Goal: Information Seeking & Learning: Learn about a topic

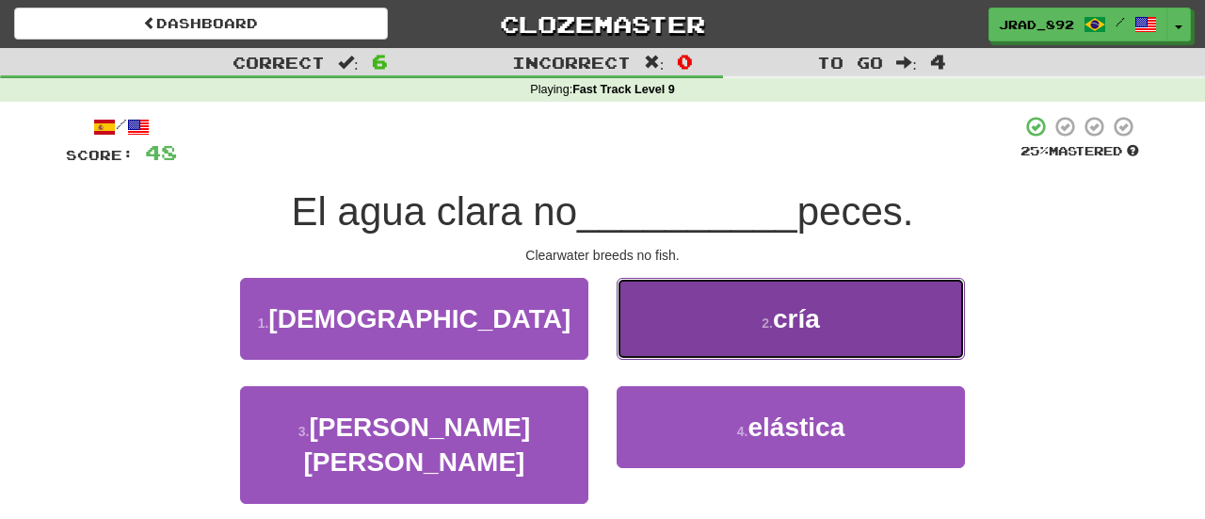
click at [752, 346] on button "2 . cría" at bounding box center [790, 319] width 348 height 82
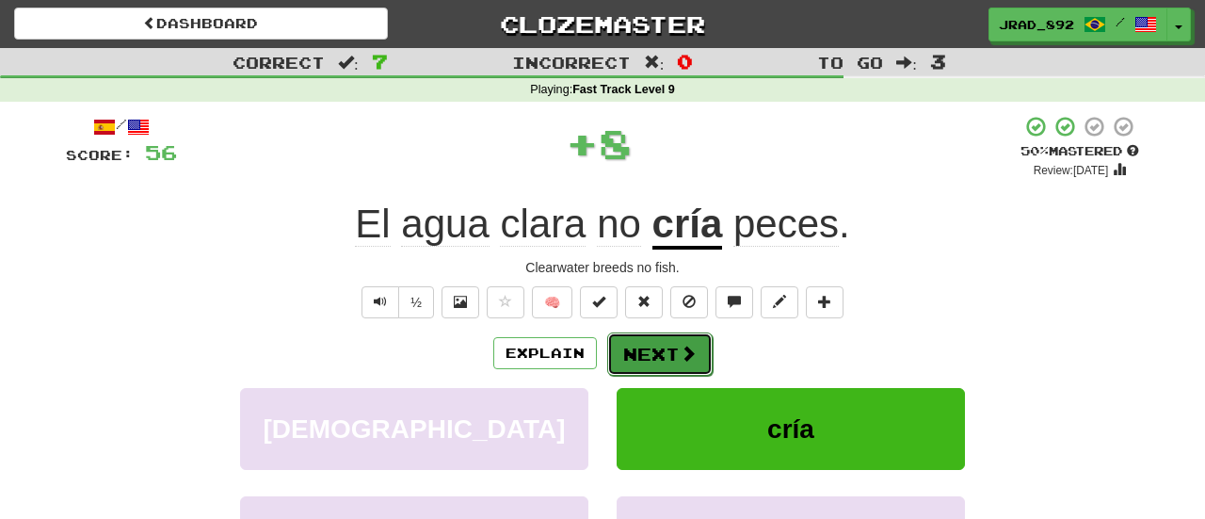
click at [671, 353] on button "Next" at bounding box center [659, 353] width 105 height 43
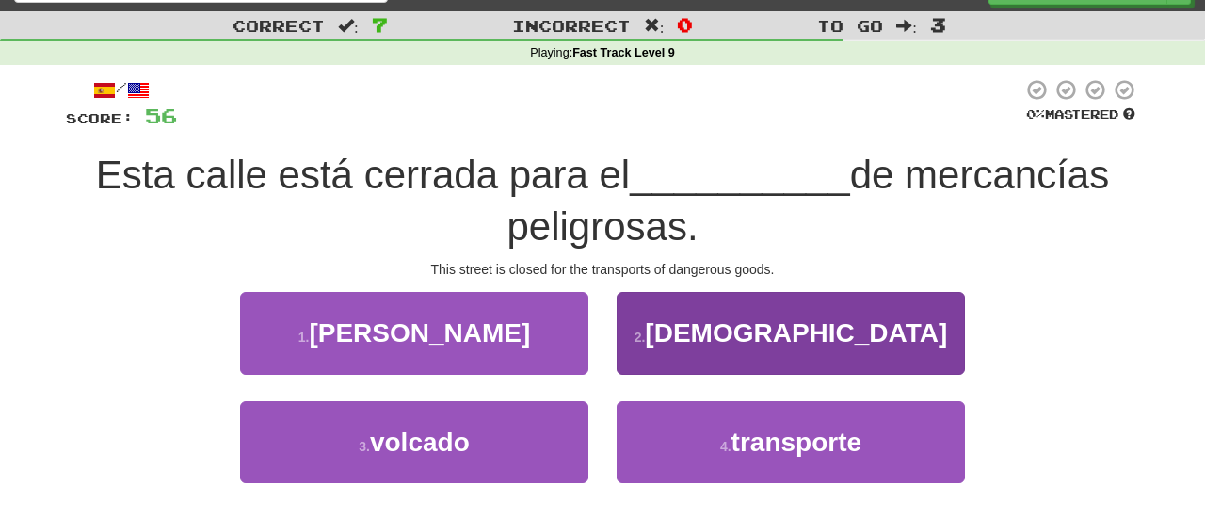
scroll to position [39, 0]
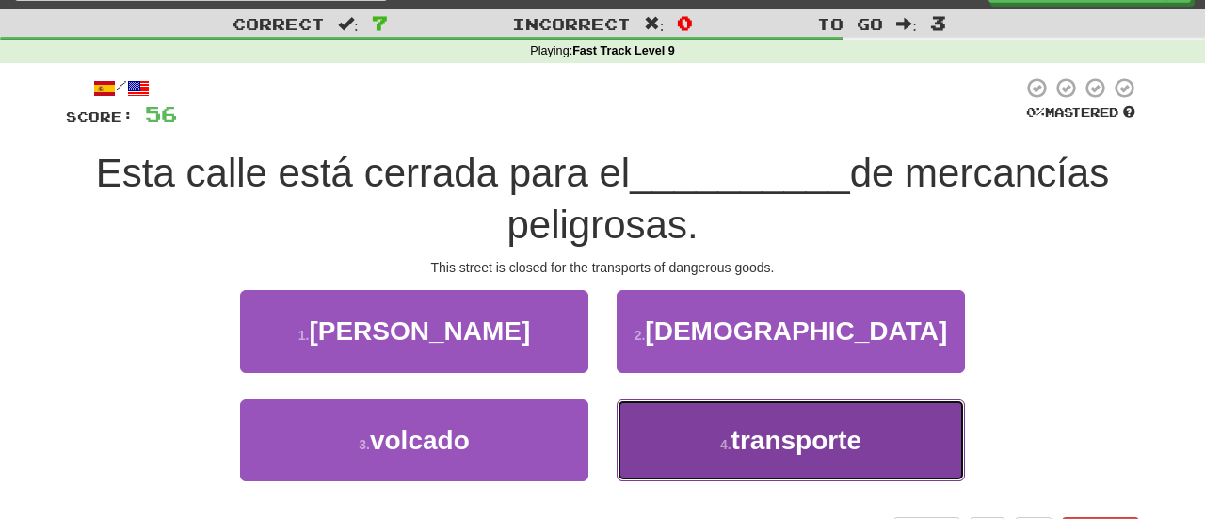
click at [735, 455] on button "4 . transporte" at bounding box center [790, 440] width 348 height 82
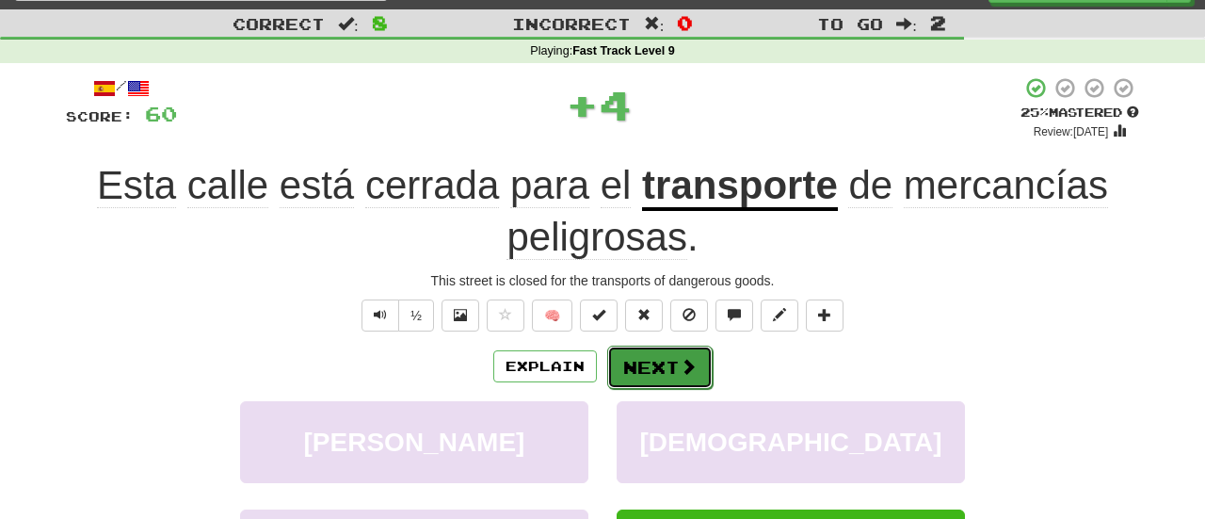
click at [644, 367] on button "Next" at bounding box center [659, 366] width 105 height 43
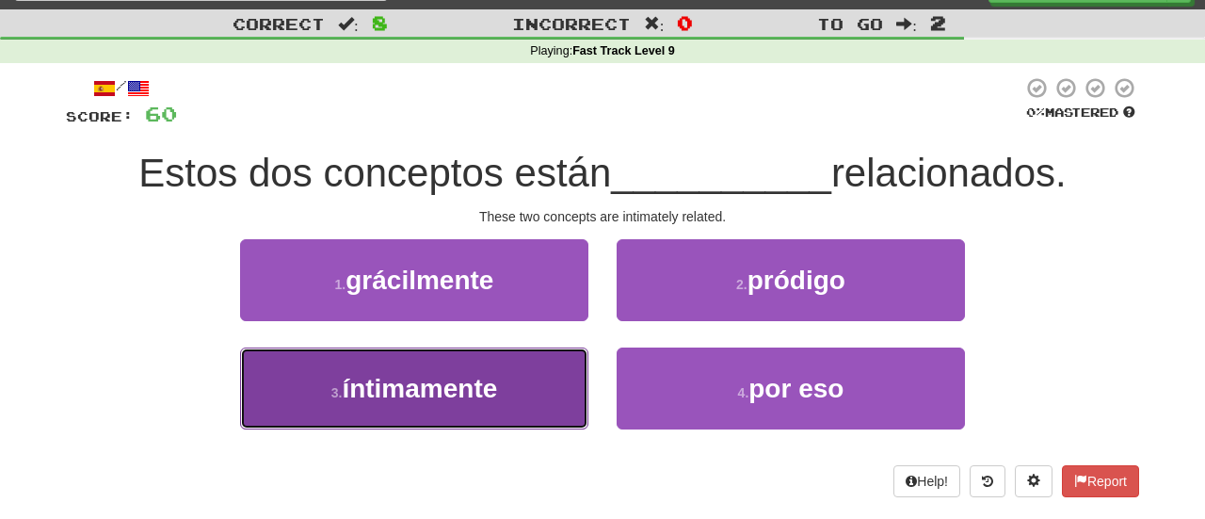
click at [481, 378] on span "íntimamente" at bounding box center [419, 388] width 155 height 29
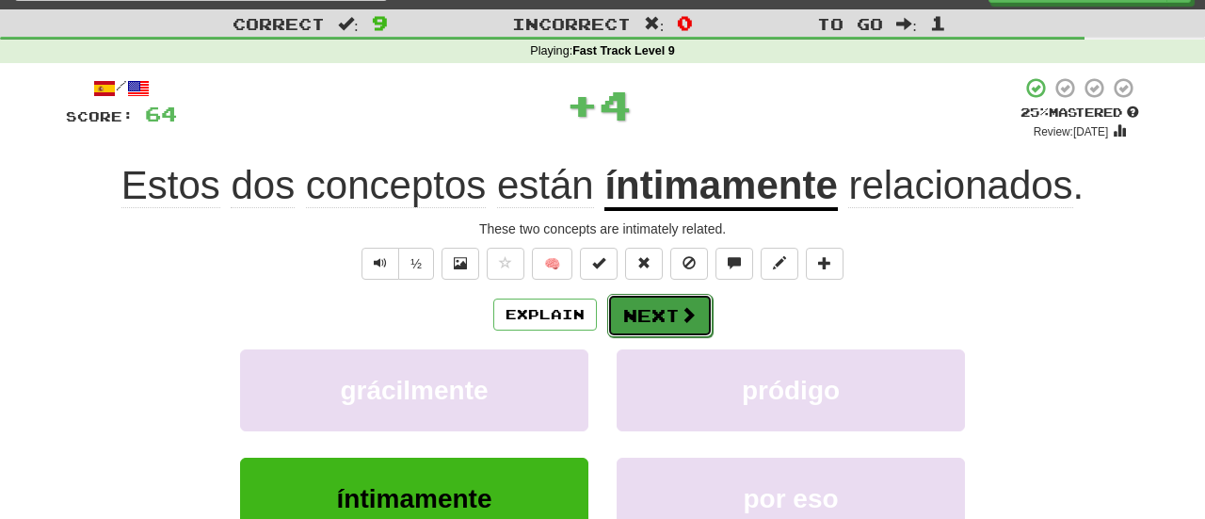
click at [648, 322] on button "Next" at bounding box center [659, 315] width 105 height 43
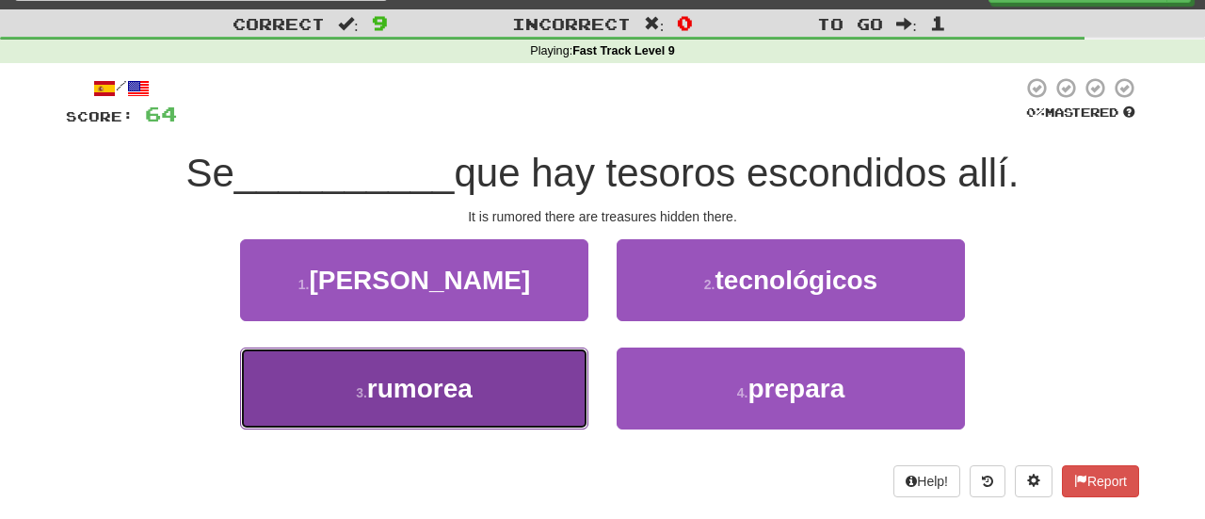
click at [462, 374] on span "rumorea" at bounding box center [419, 388] width 105 height 29
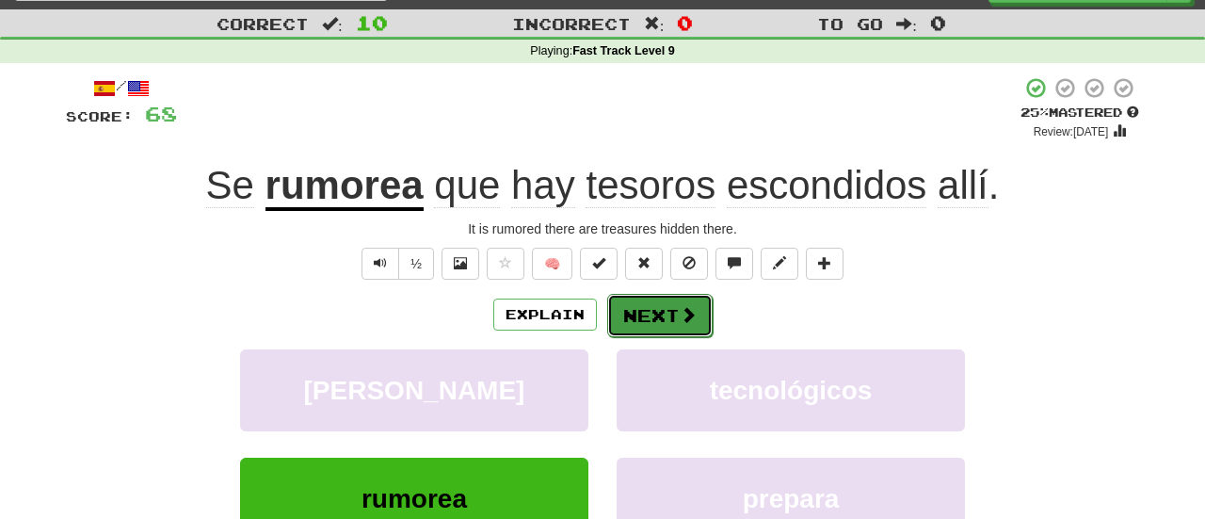
click at [633, 317] on button "Next" at bounding box center [659, 315] width 105 height 43
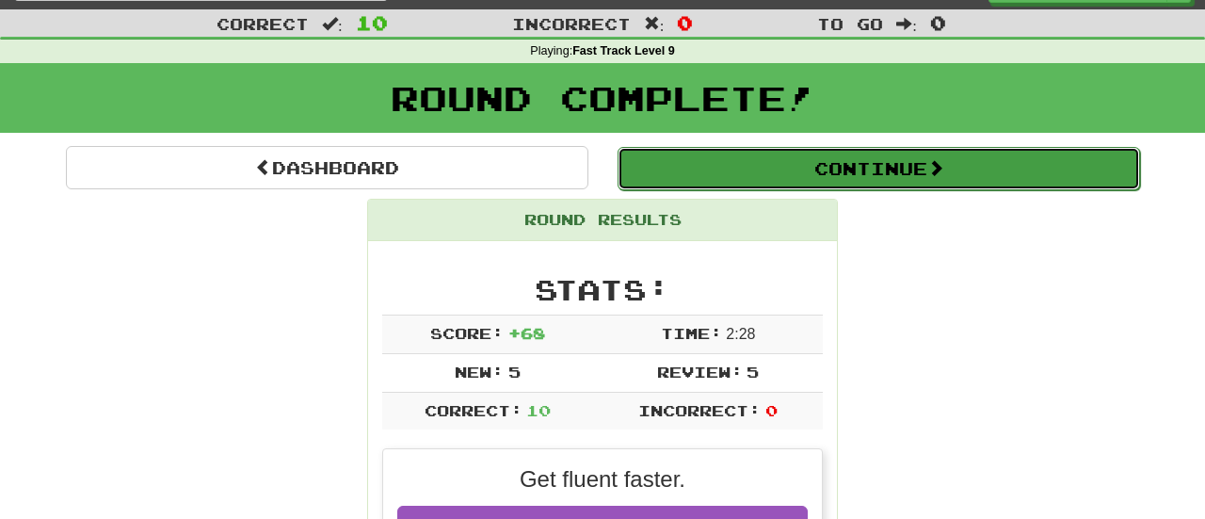
click at [730, 160] on button "Continue" at bounding box center [878, 168] width 522 height 43
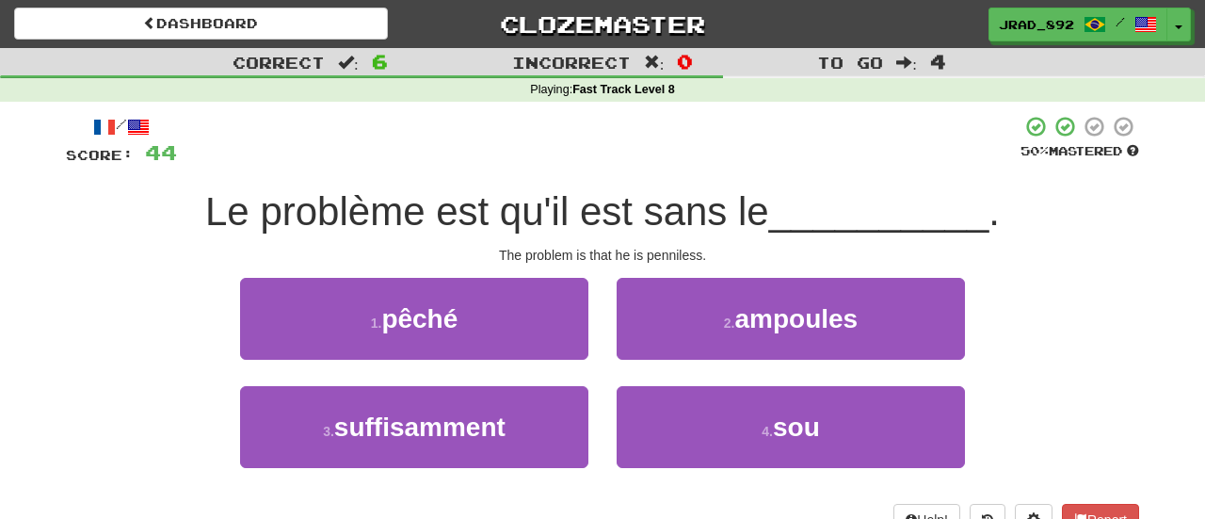
scroll to position [51, 0]
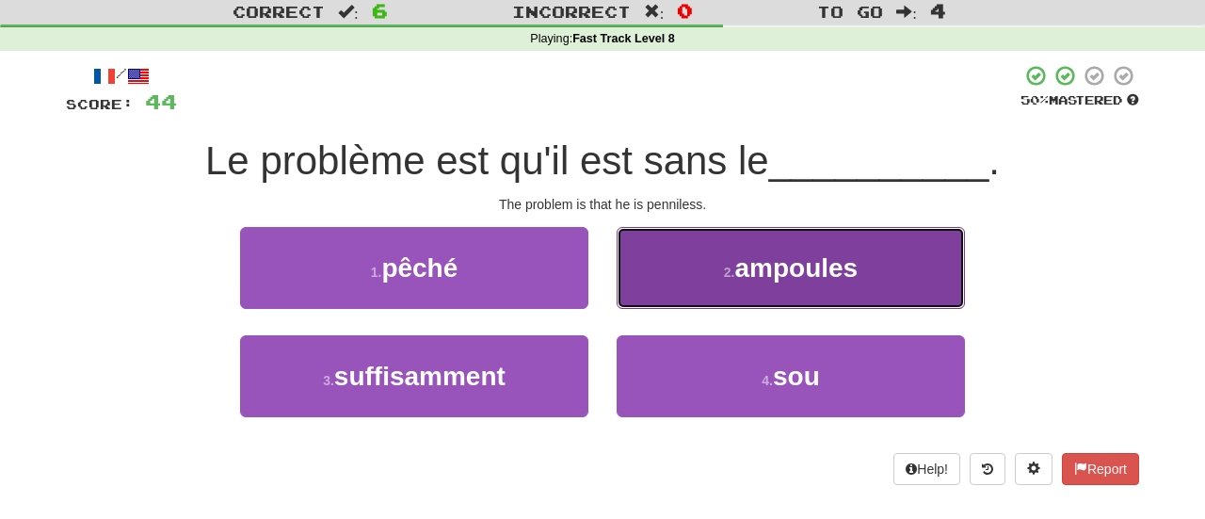
click at [726, 281] on button "2 . ampoules" at bounding box center [790, 268] width 348 height 82
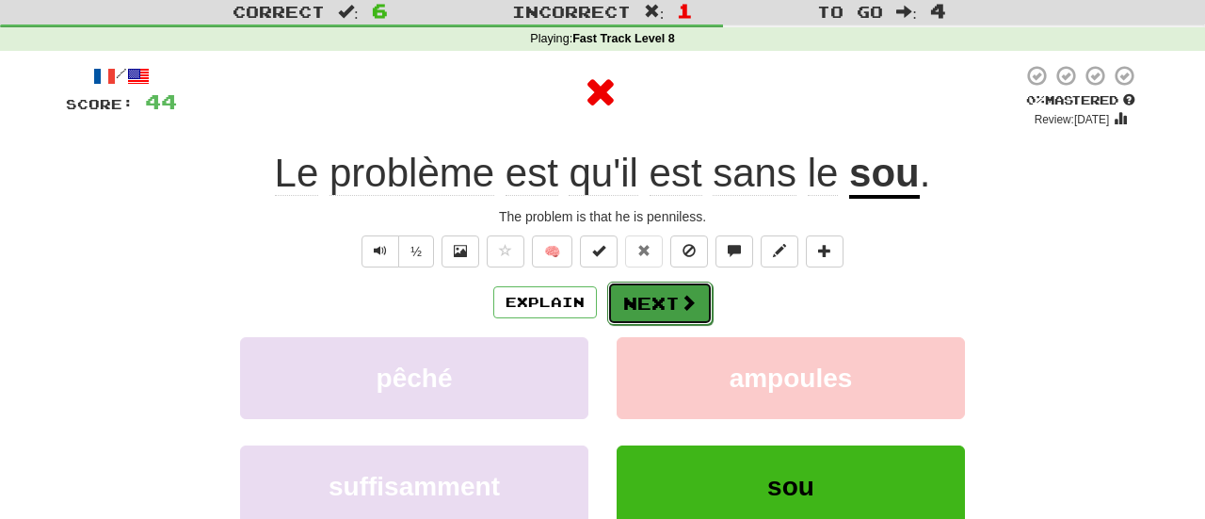
click at [681, 295] on span at bounding box center [688, 302] width 17 height 17
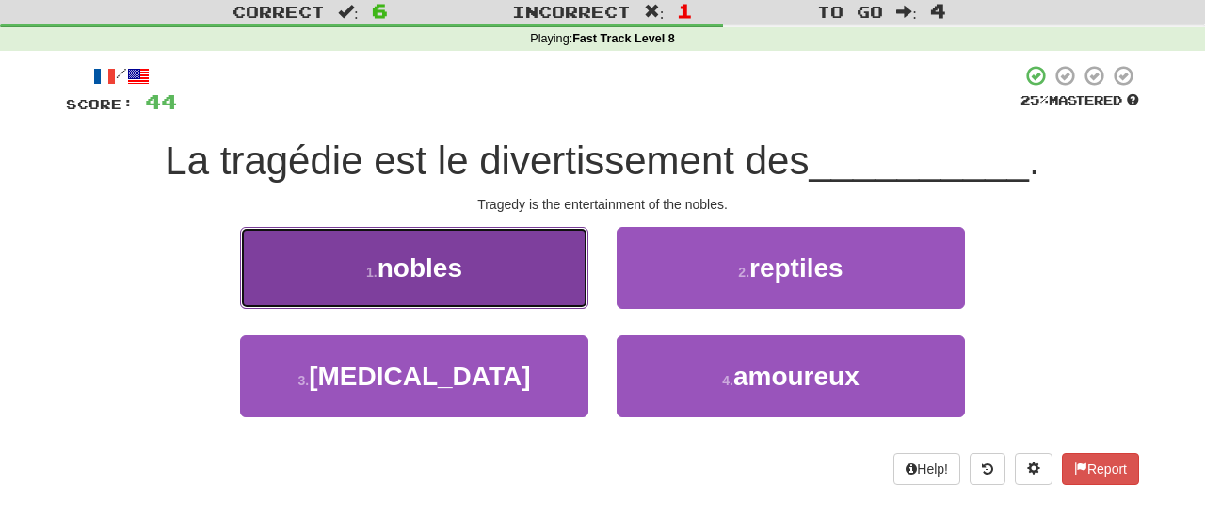
click at [464, 276] on button "1 . nobles" at bounding box center [414, 268] width 348 height 82
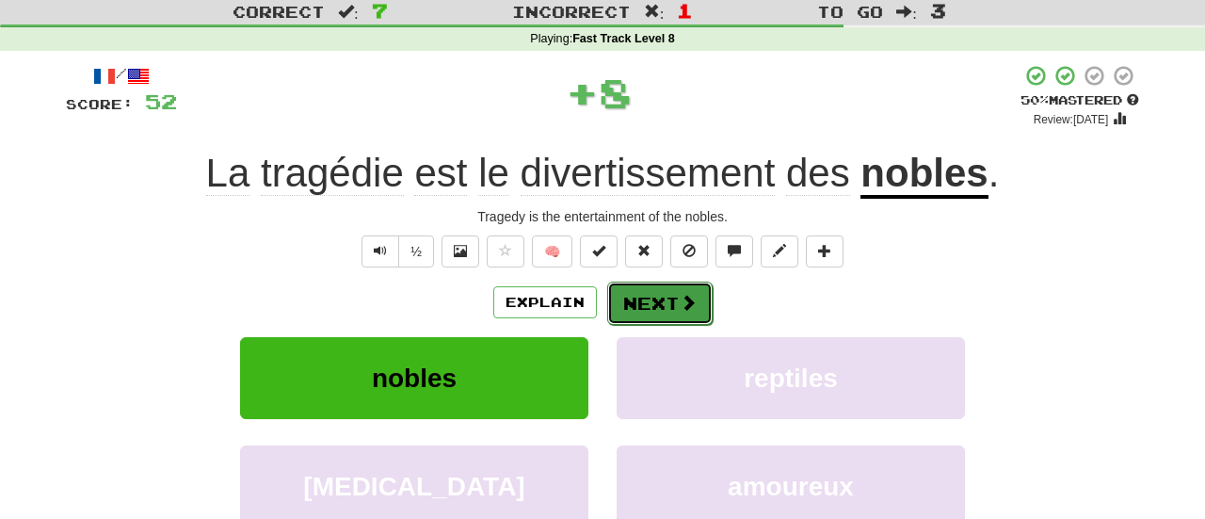
click at [636, 303] on button "Next" at bounding box center [659, 302] width 105 height 43
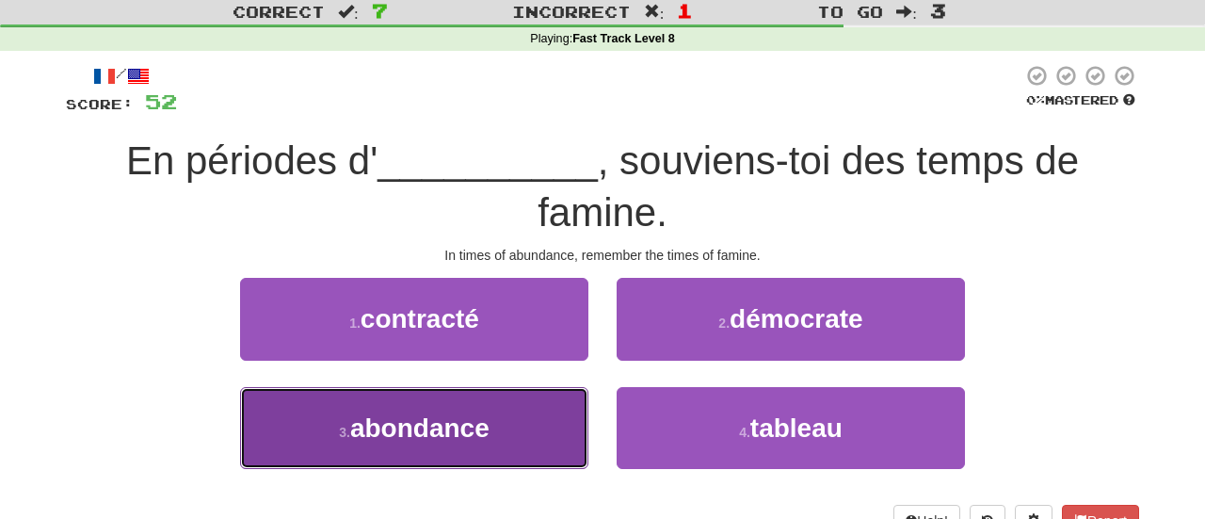
click at [502, 430] on button "3 . abondance" at bounding box center [414, 428] width 348 height 82
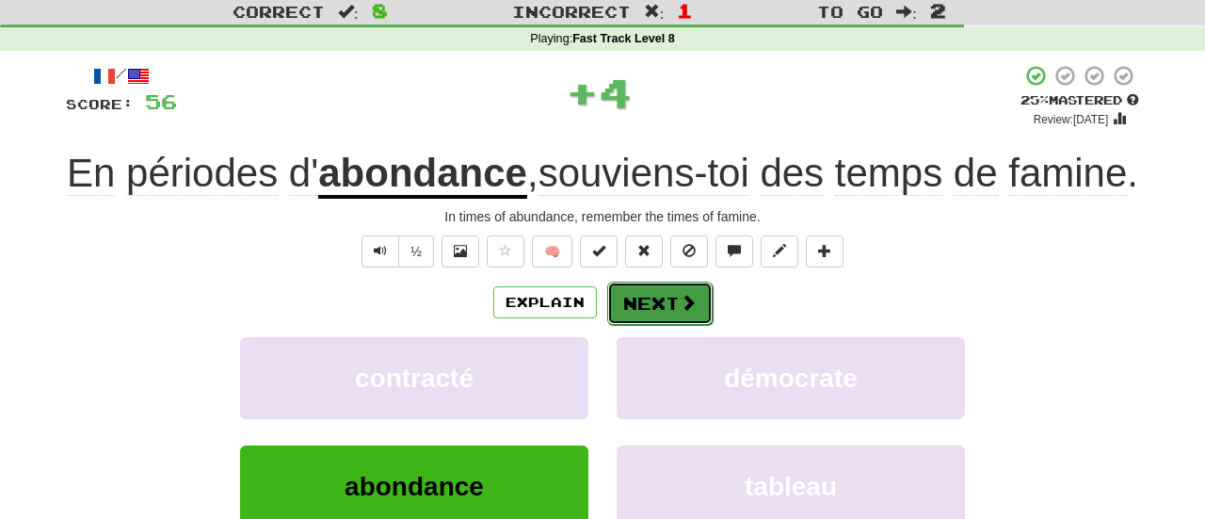
click at [636, 325] on button "Next" at bounding box center [659, 302] width 105 height 43
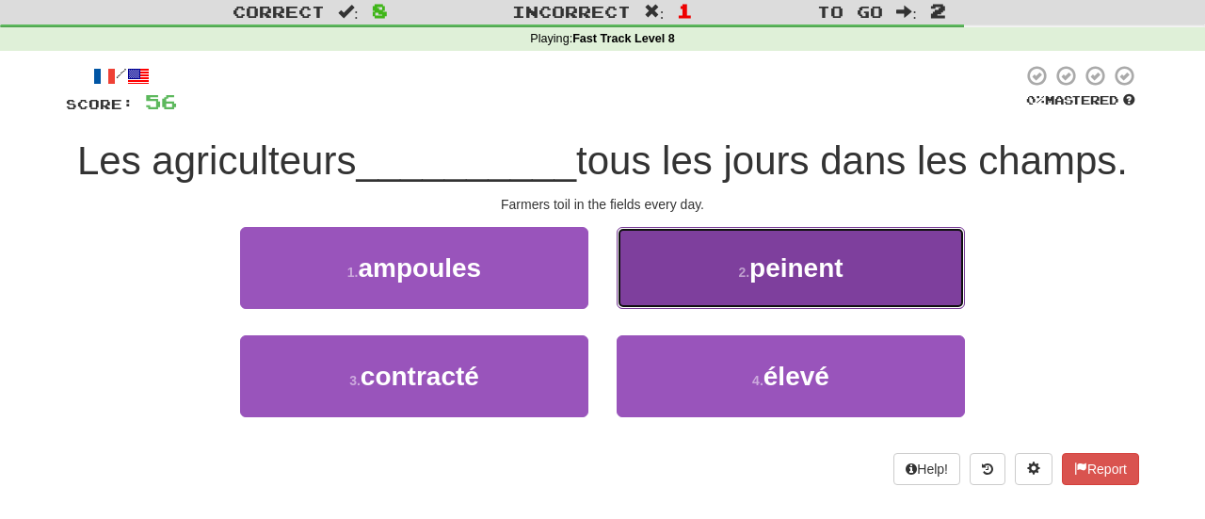
click at [728, 283] on button "2 . peinent" at bounding box center [790, 268] width 348 height 82
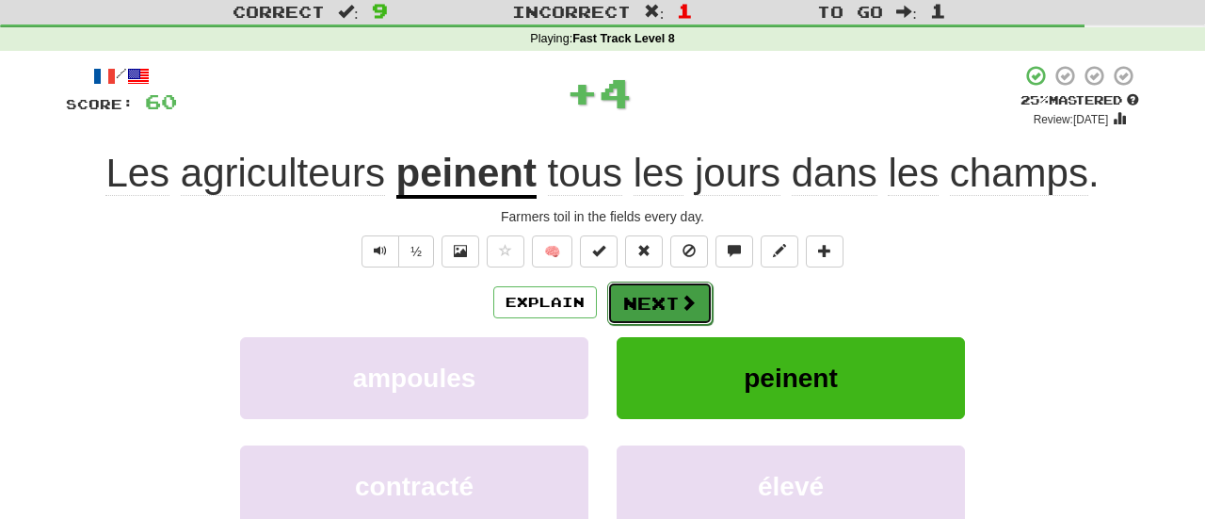
click at [667, 297] on button "Next" at bounding box center [659, 302] width 105 height 43
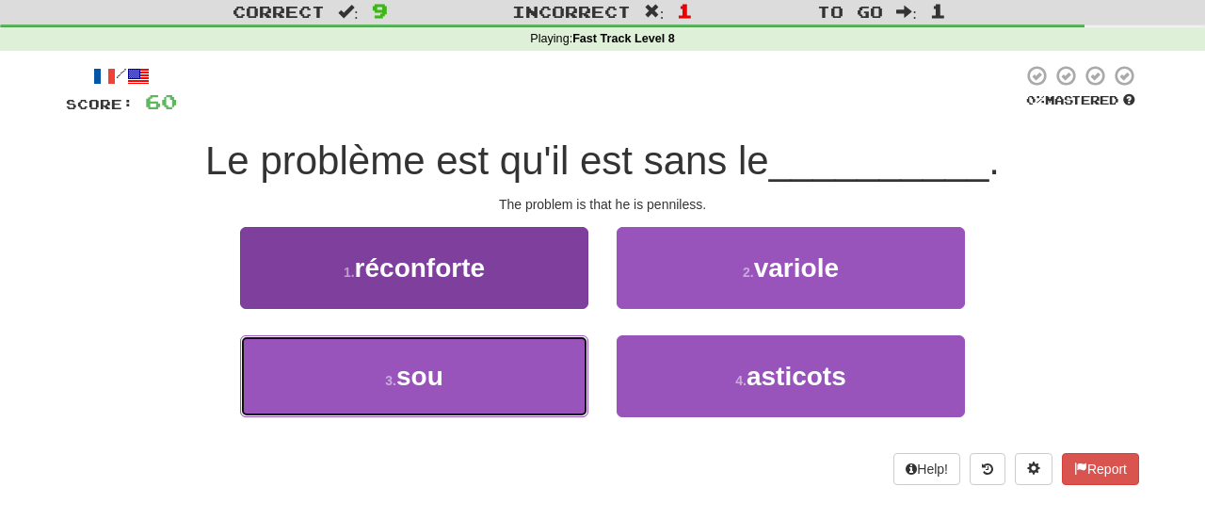
click at [469, 390] on button "3 . sou" at bounding box center [414, 376] width 348 height 82
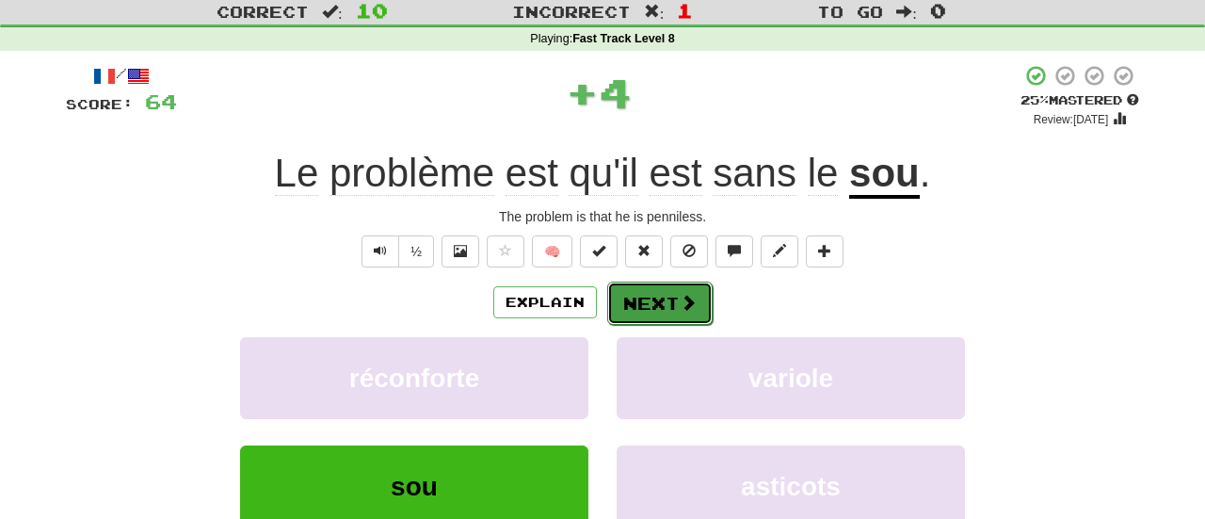
click at [649, 303] on button "Next" at bounding box center [659, 302] width 105 height 43
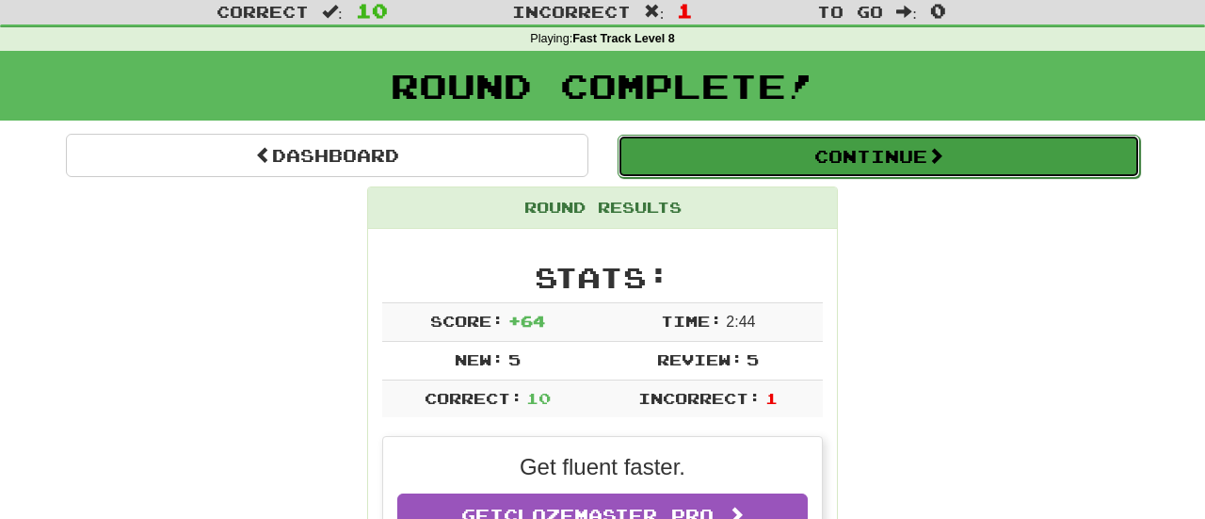
click at [786, 158] on button "Continue" at bounding box center [878, 156] width 522 height 43
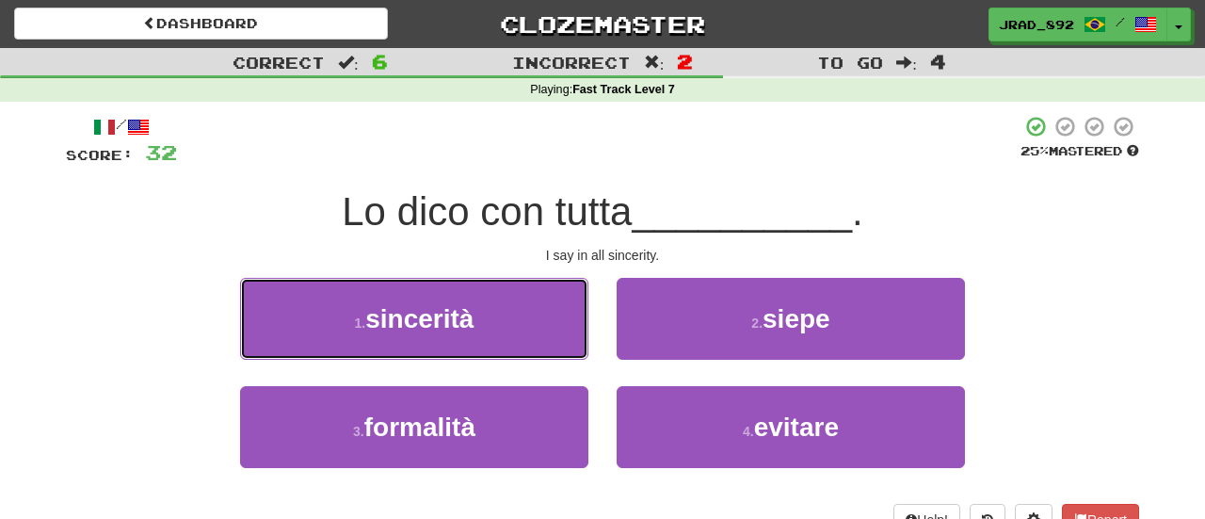
click at [472, 326] on span "sincerità" at bounding box center [419, 318] width 108 height 29
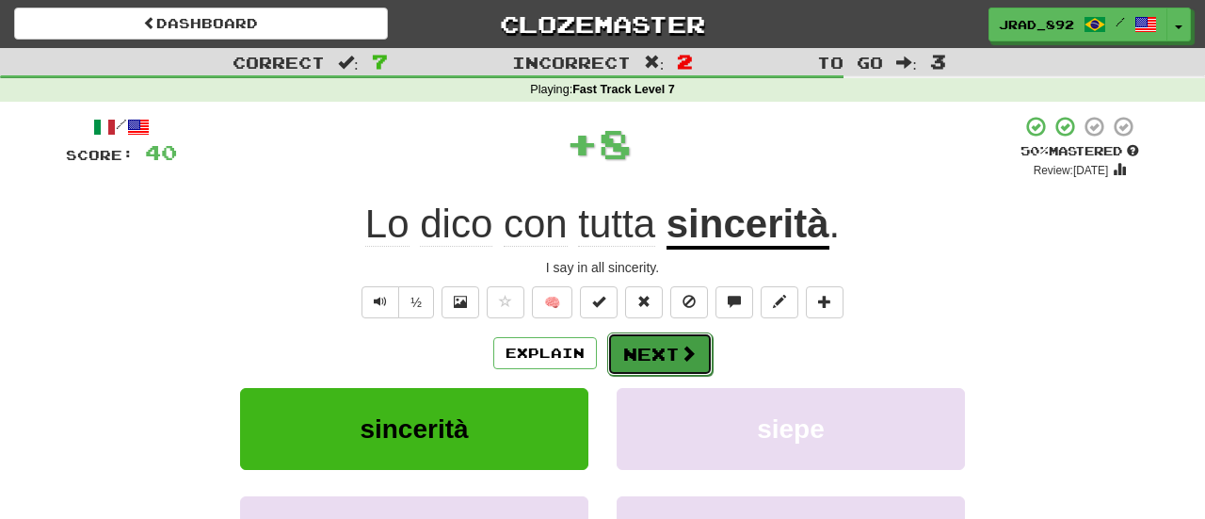
click at [648, 357] on button "Next" at bounding box center [659, 353] width 105 height 43
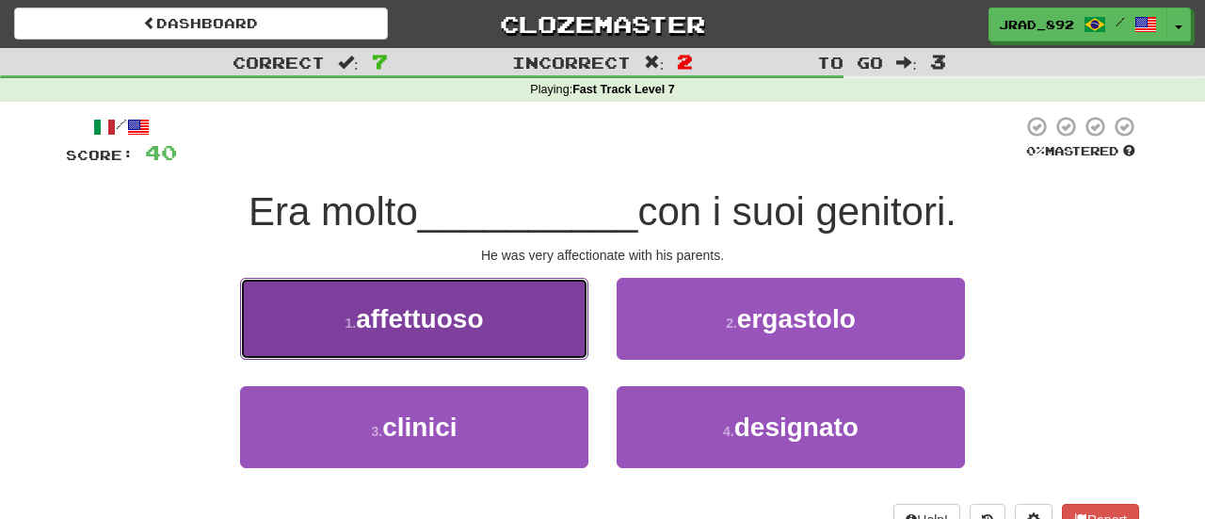
click at [467, 312] on span "affettuoso" at bounding box center [419, 318] width 127 height 29
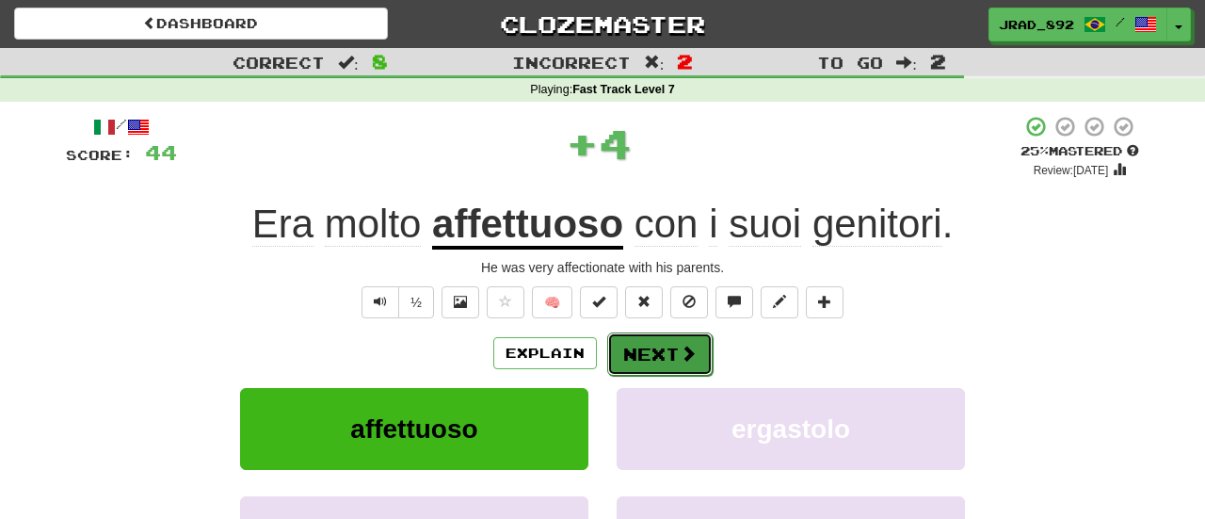
click at [665, 353] on button "Next" at bounding box center [659, 353] width 105 height 43
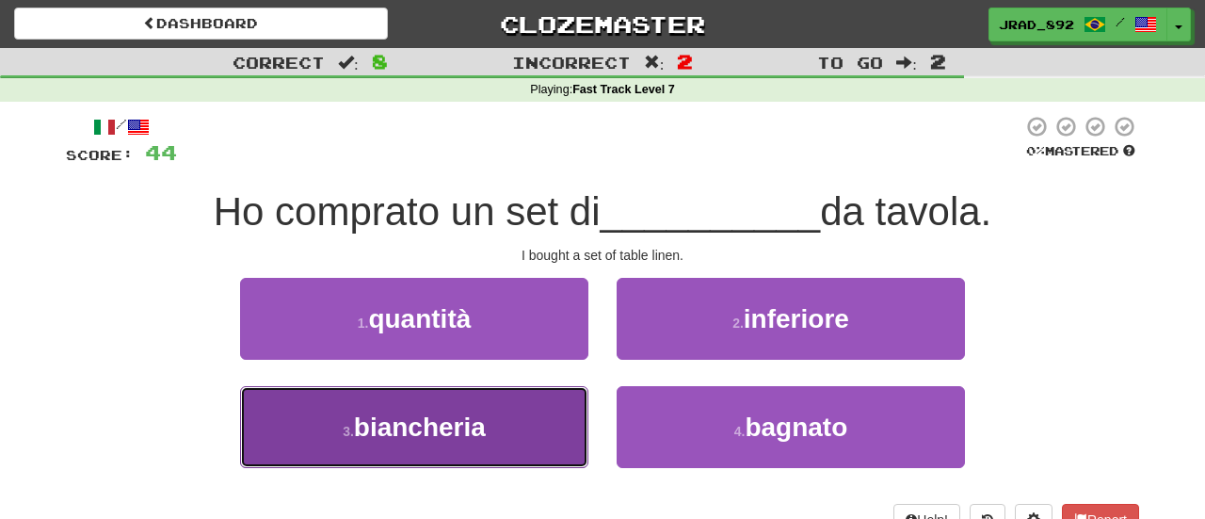
click at [458, 440] on span "biancheria" at bounding box center [420, 426] width 132 height 29
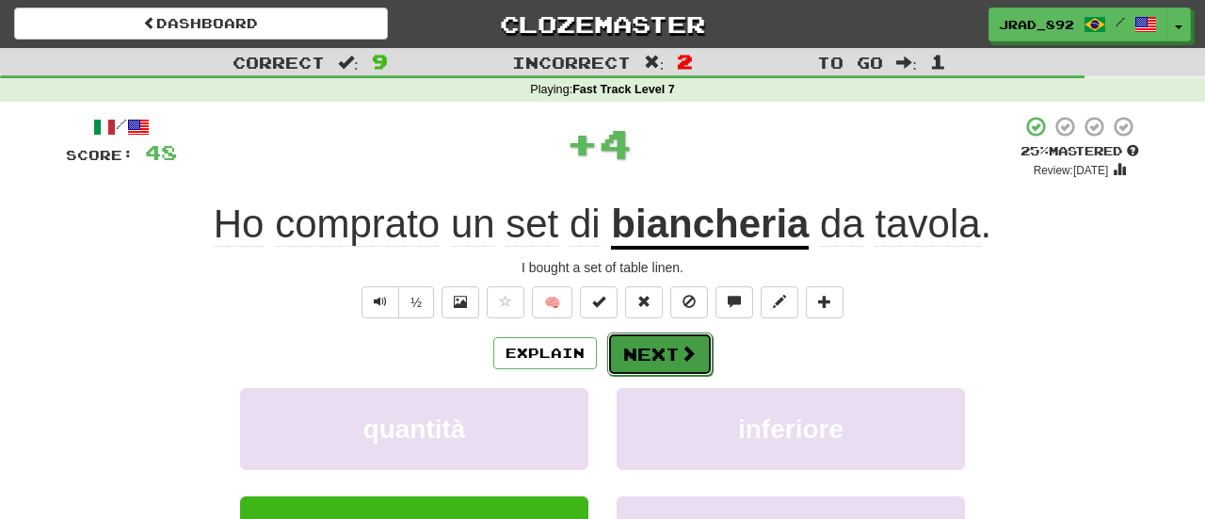
click at [637, 361] on button "Next" at bounding box center [659, 353] width 105 height 43
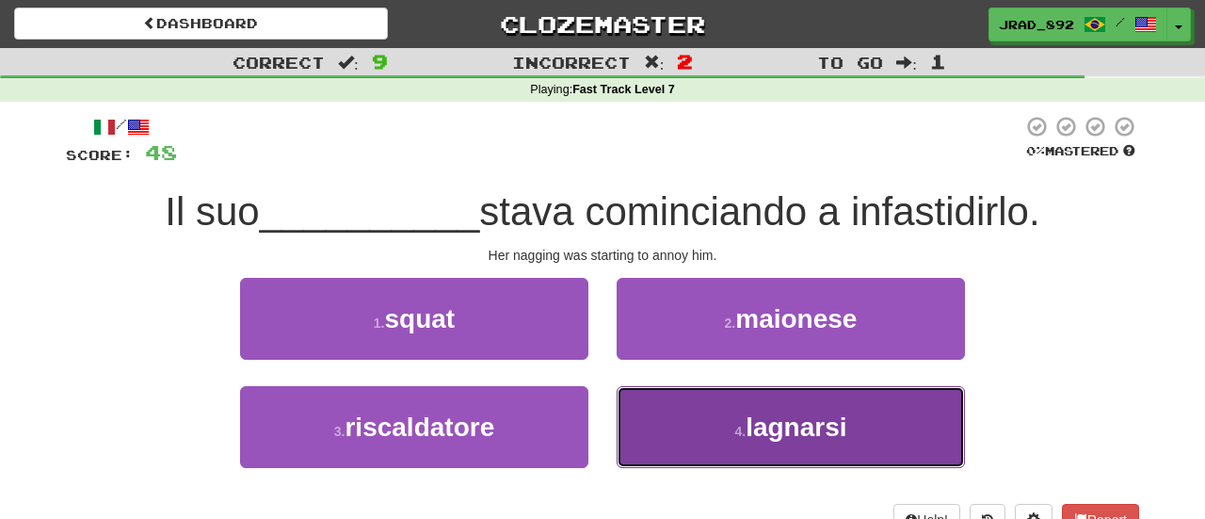
click at [752, 427] on span "lagnarsi" at bounding box center [795, 426] width 101 height 29
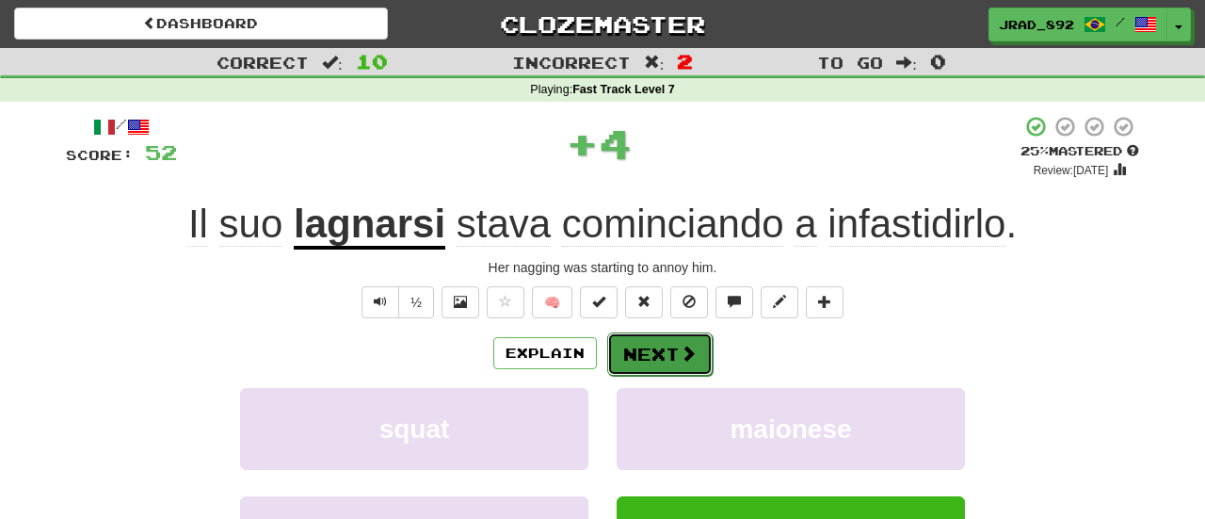
click at [675, 346] on button "Next" at bounding box center [659, 353] width 105 height 43
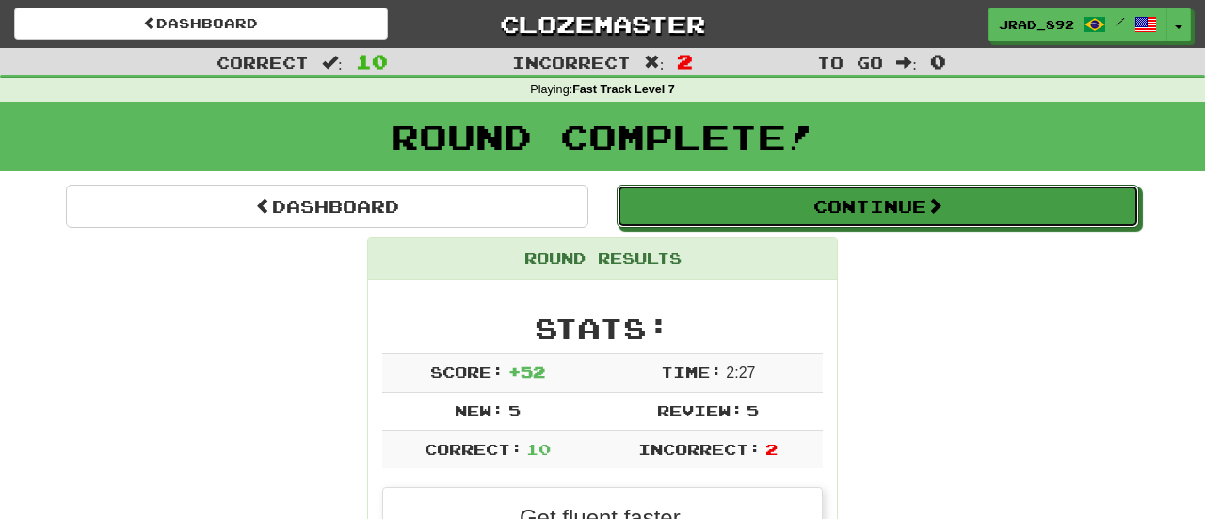
drag, startPoint x: 808, startPoint y: 200, endPoint x: 757, endPoint y: 73, distance: 136.8
click at [808, 200] on button "Continue" at bounding box center [877, 205] width 522 height 43
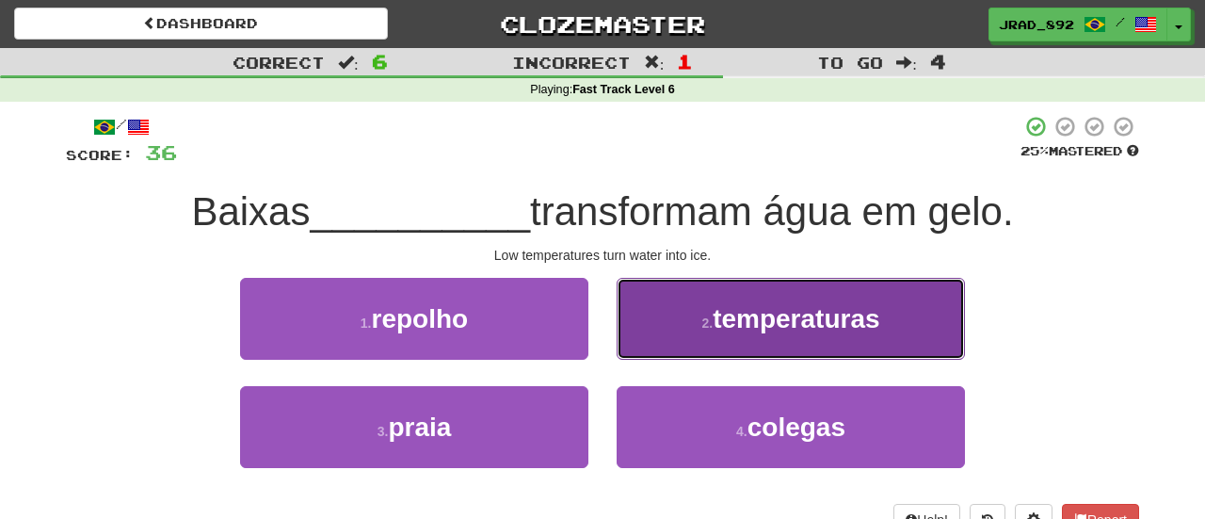
click at [747, 320] on span "temperaturas" at bounding box center [795, 318] width 167 height 29
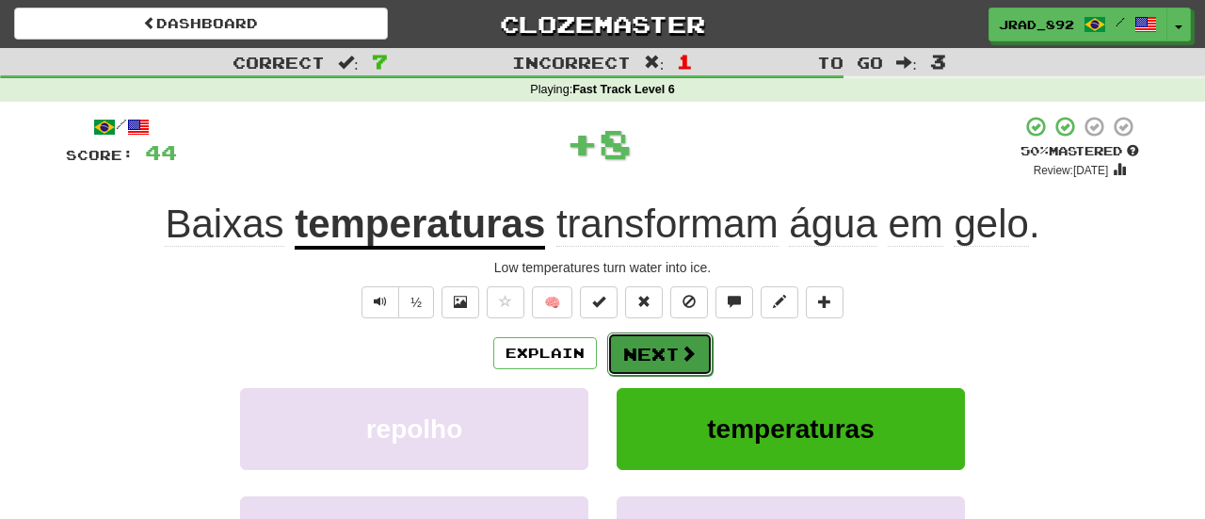
click at [665, 357] on button "Next" at bounding box center [659, 353] width 105 height 43
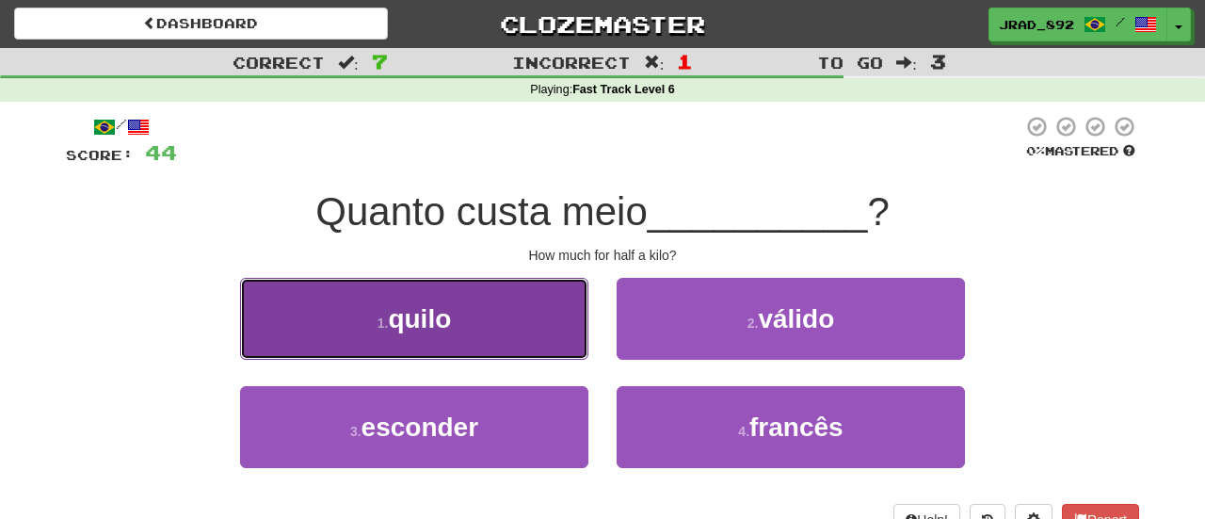
click at [526, 333] on button "1 . quilo" at bounding box center [414, 319] width 348 height 82
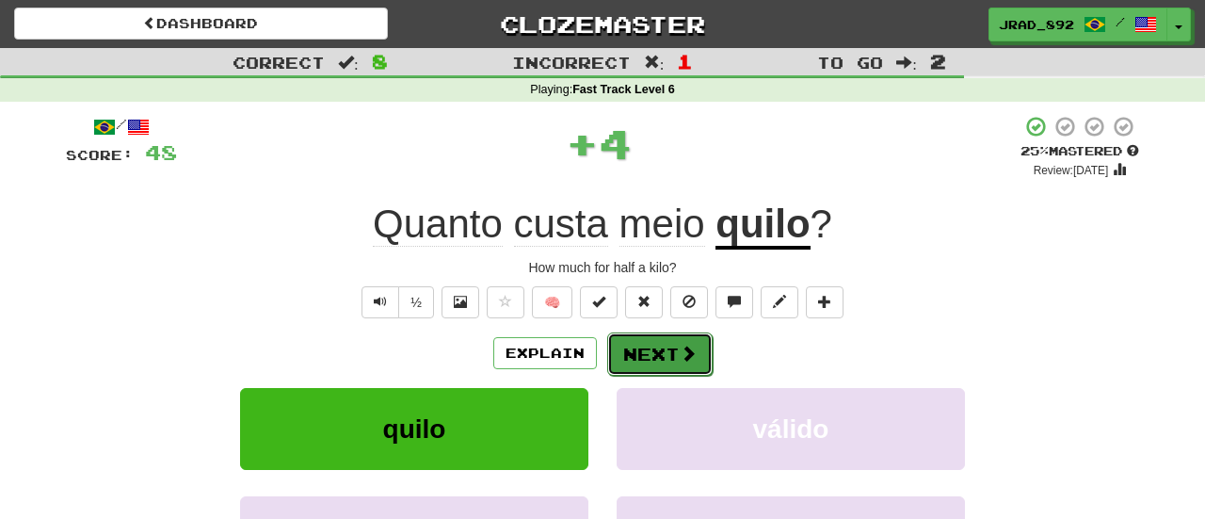
click at [637, 351] on button "Next" at bounding box center [659, 353] width 105 height 43
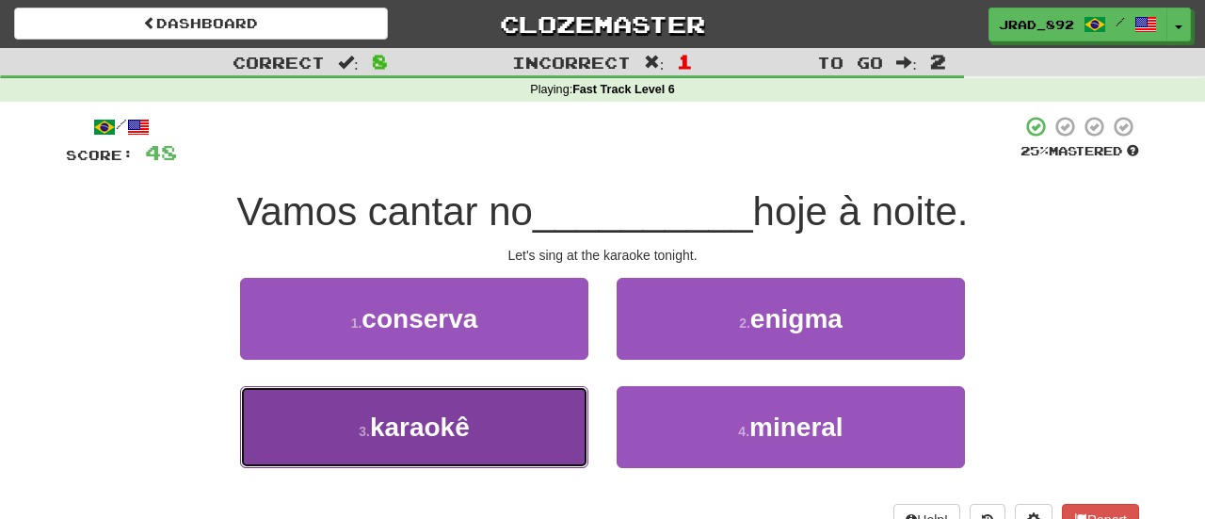
click at [411, 421] on span "karaokê" at bounding box center [420, 426] width 100 height 29
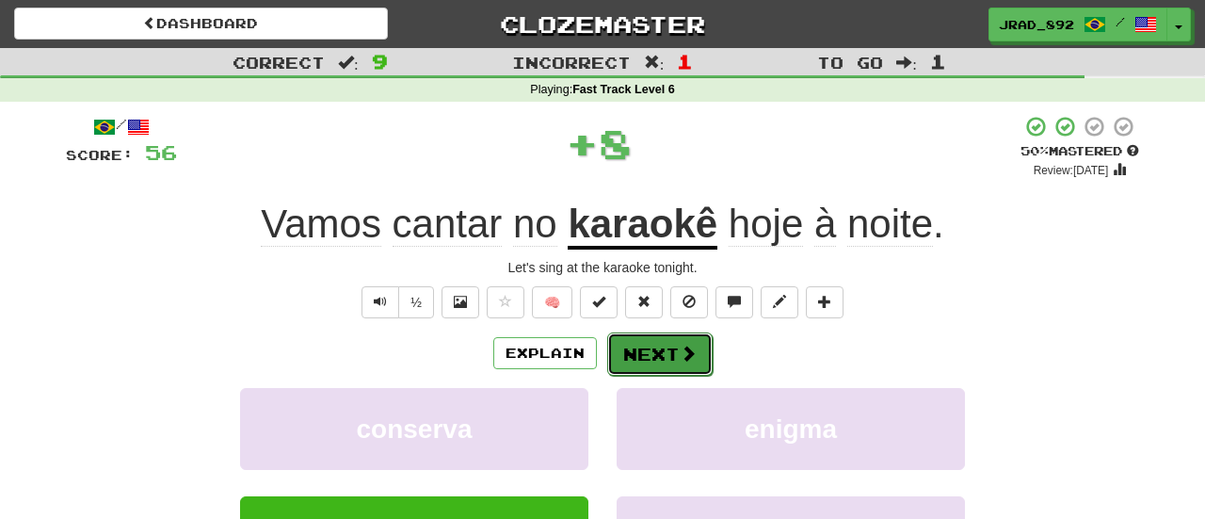
click at [632, 367] on button "Next" at bounding box center [659, 353] width 105 height 43
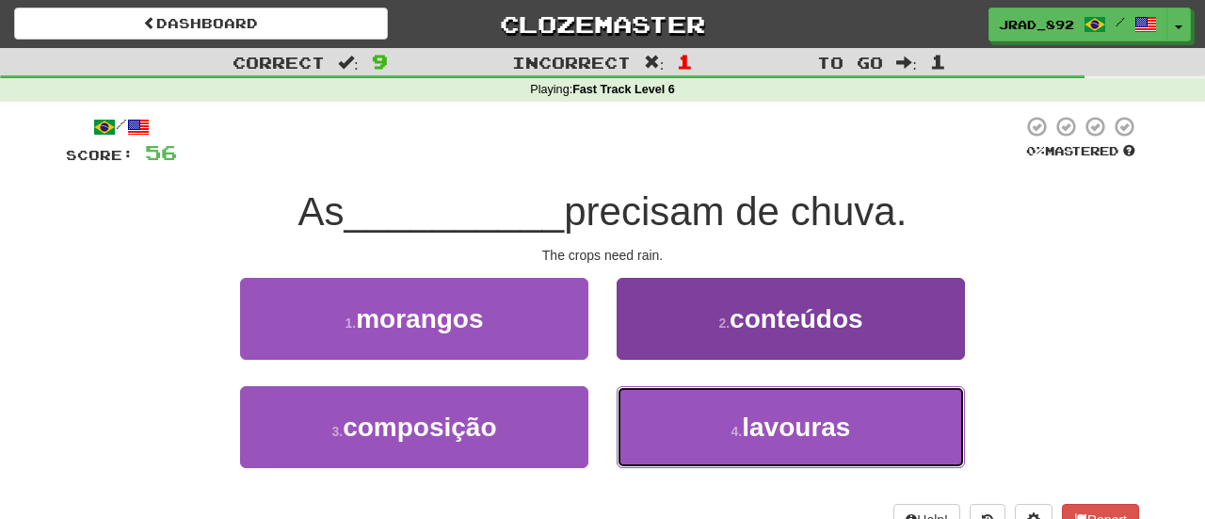
click at [783, 424] on span "lavouras" at bounding box center [796, 426] width 108 height 29
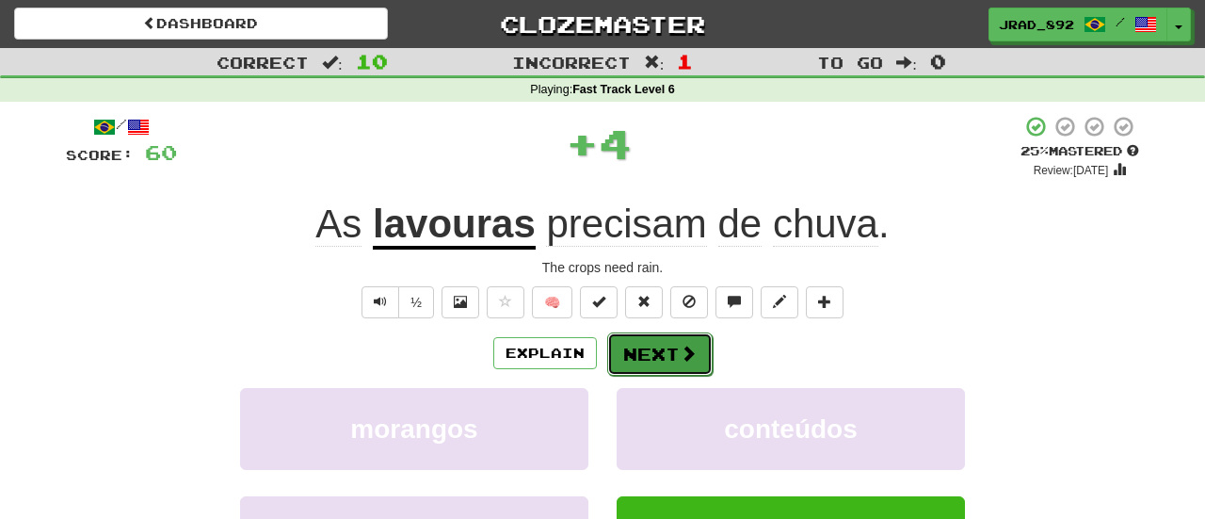
click at [682, 350] on span at bounding box center [688, 352] width 17 height 17
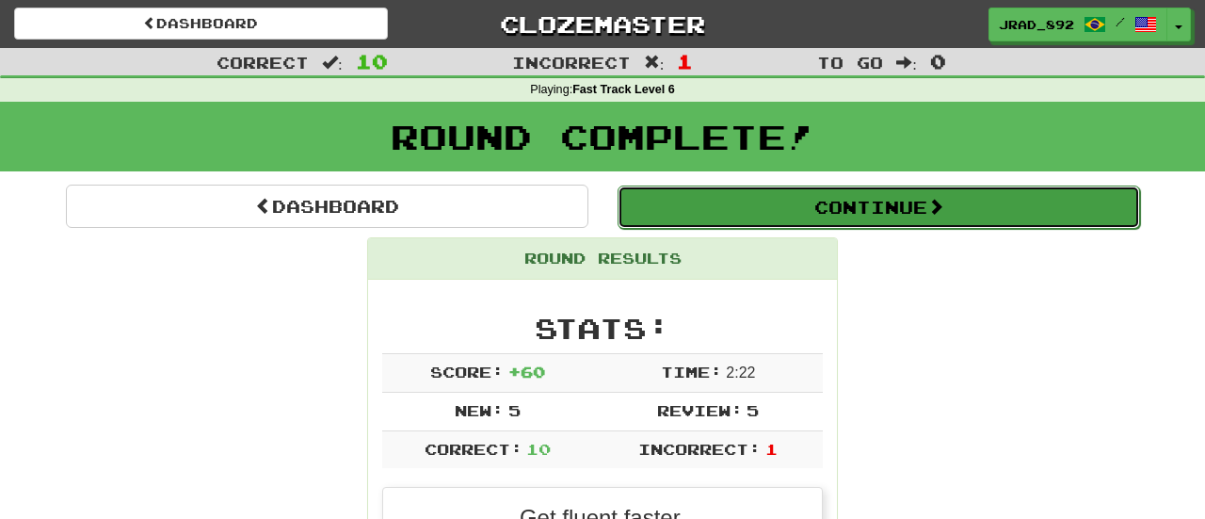
click at [794, 218] on button "Continue" at bounding box center [878, 206] width 522 height 43
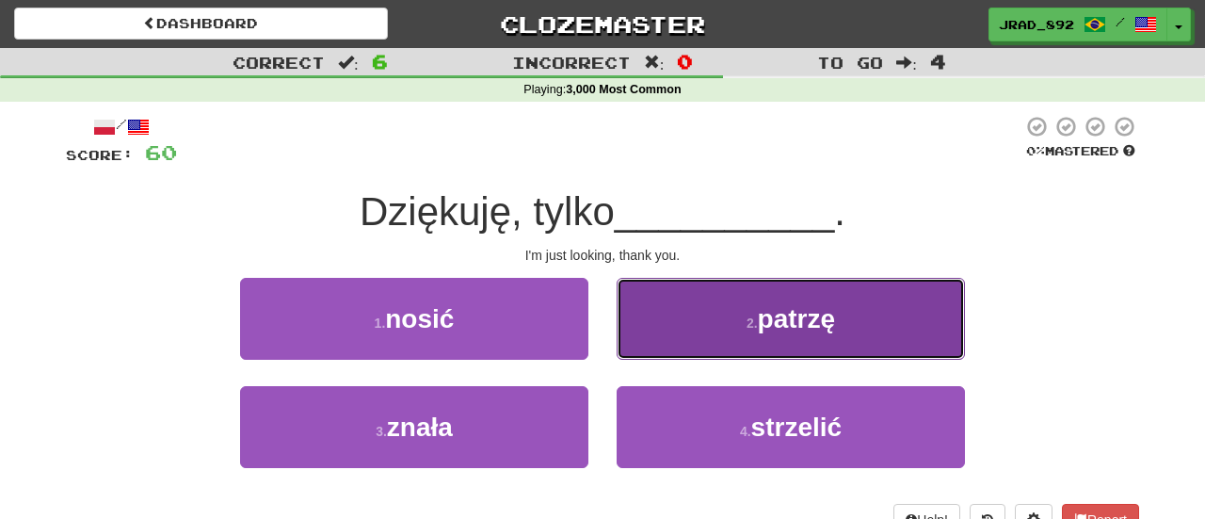
click at [746, 328] on small "2 ." at bounding box center [751, 322] width 11 height 15
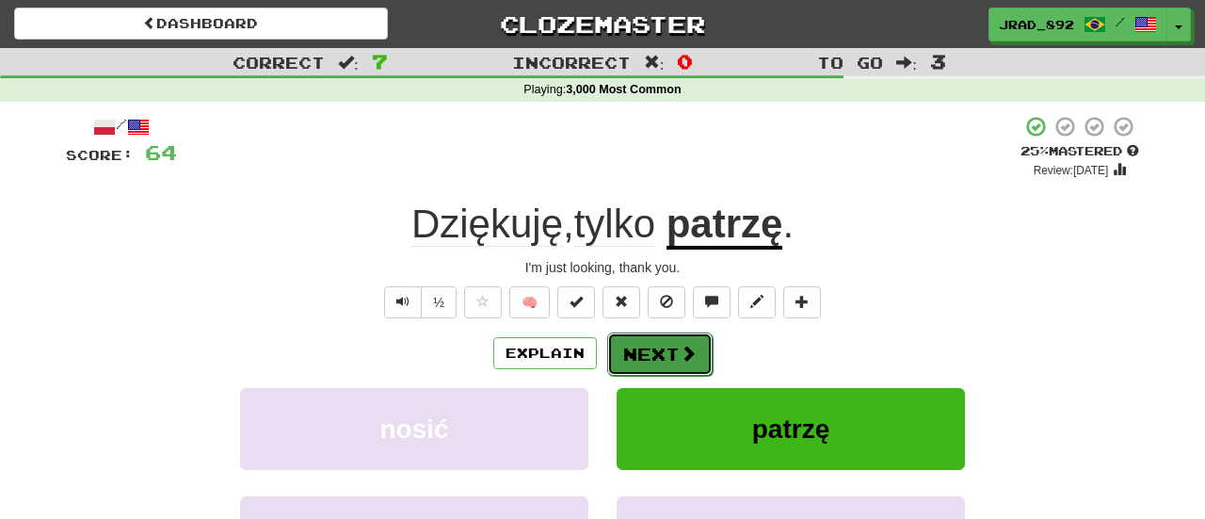
click at [660, 360] on button "Next" at bounding box center [659, 353] width 105 height 43
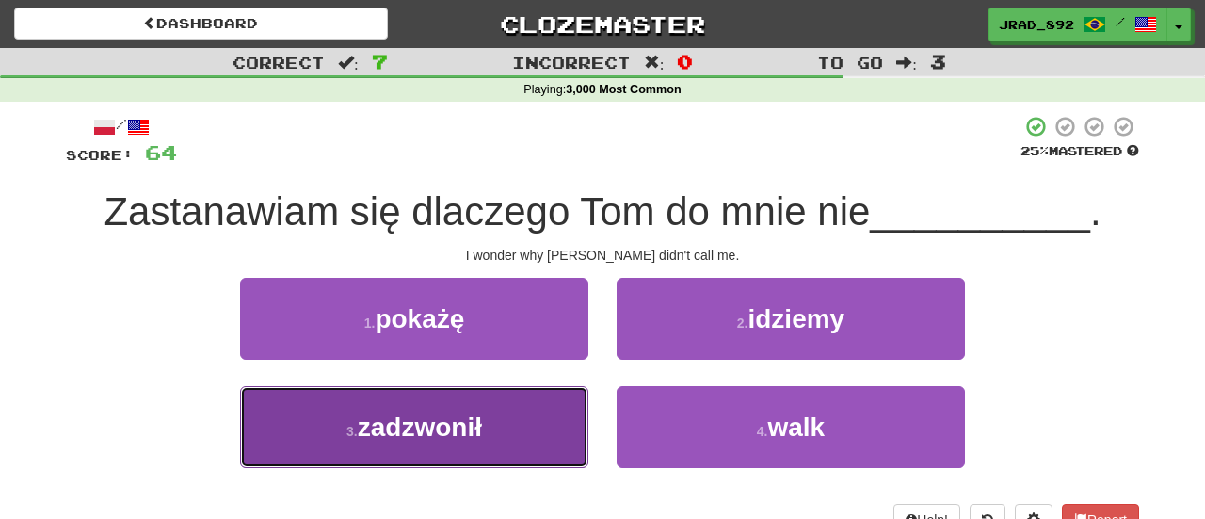
click at [510, 423] on button "3 . zadzwonił" at bounding box center [414, 427] width 348 height 82
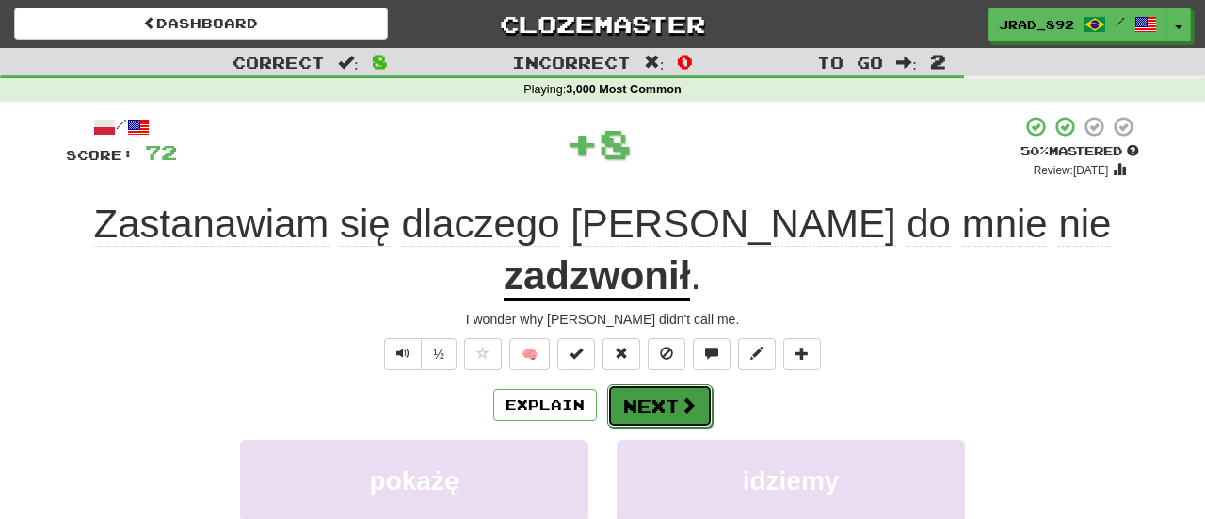
click at [642, 384] on button "Next" at bounding box center [659, 405] width 105 height 43
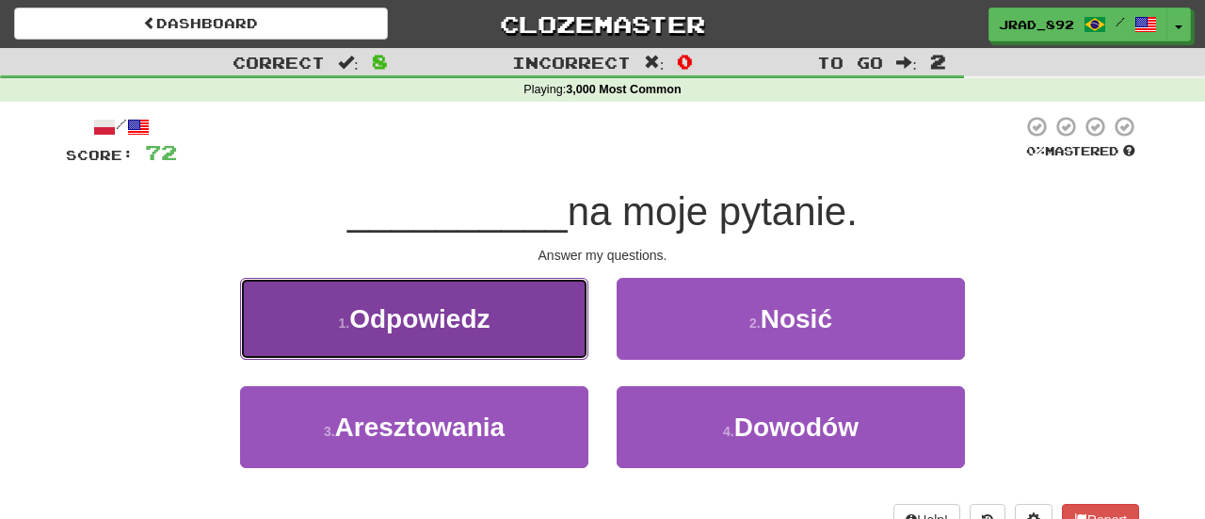
click at [441, 318] on span "Odpowiedz" at bounding box center [419, 318] width 140 height 29
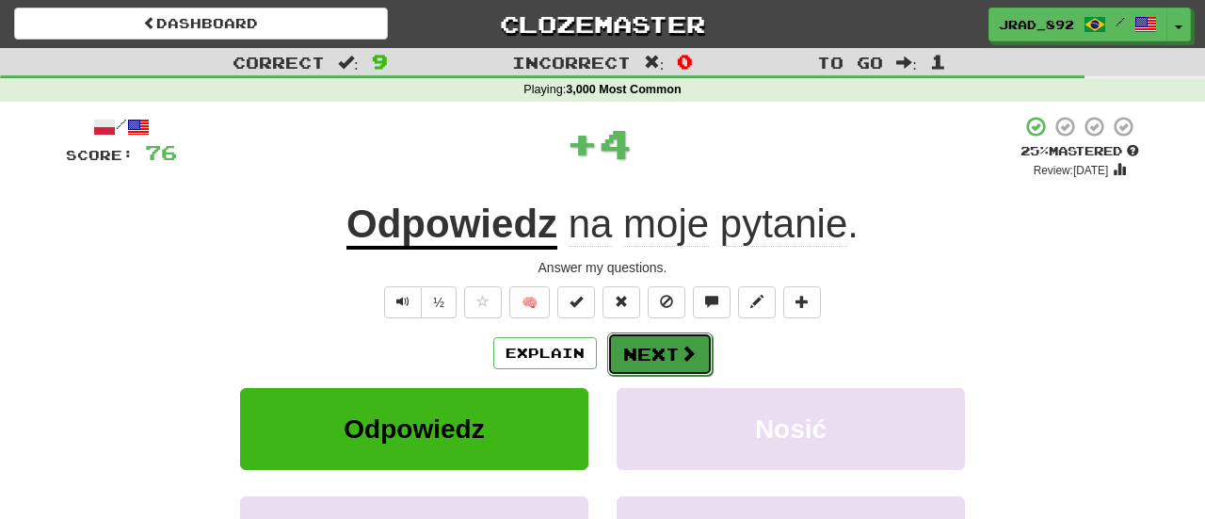
click at [649, 347] on button "Next" at bounding box center [659, 353] width 105 height 43
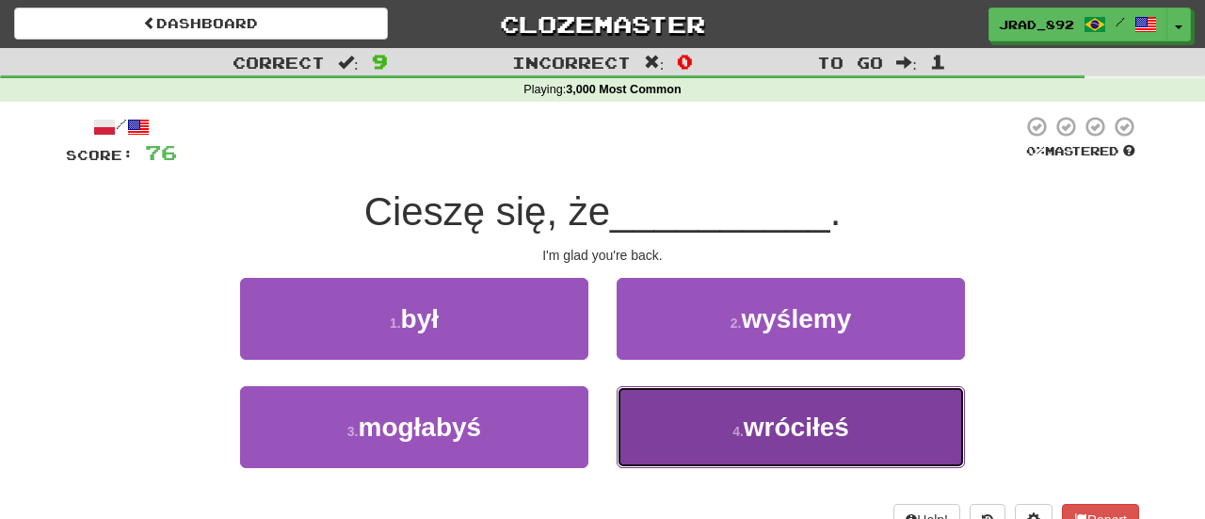
click at [736, 432] on small "4 ." at bounding box center [737, 431] width 11 height 15
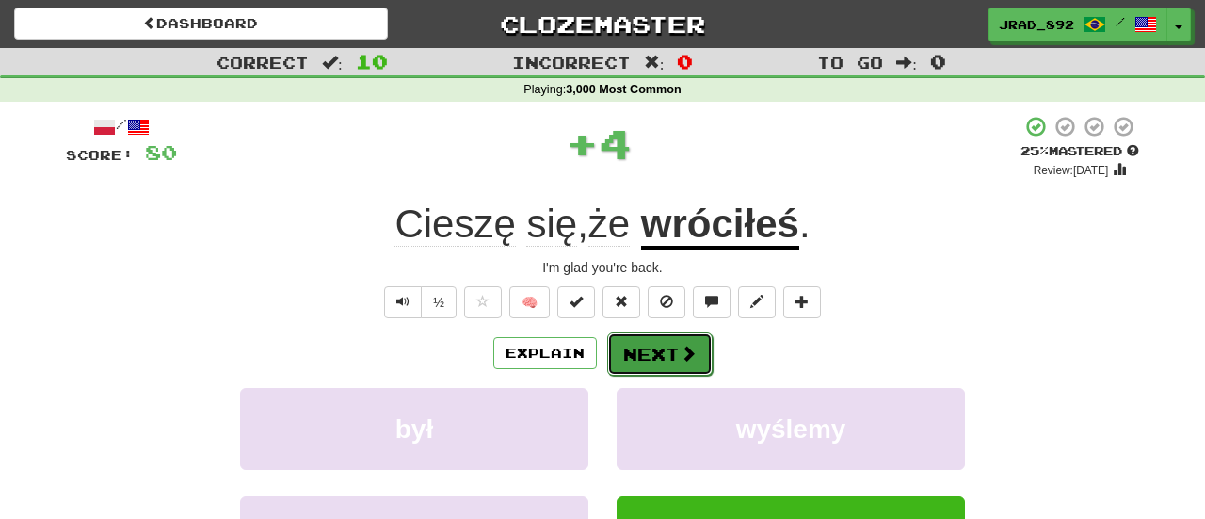
click at [690, 359] on span at bounding box center [688, 352] width 17 height 17
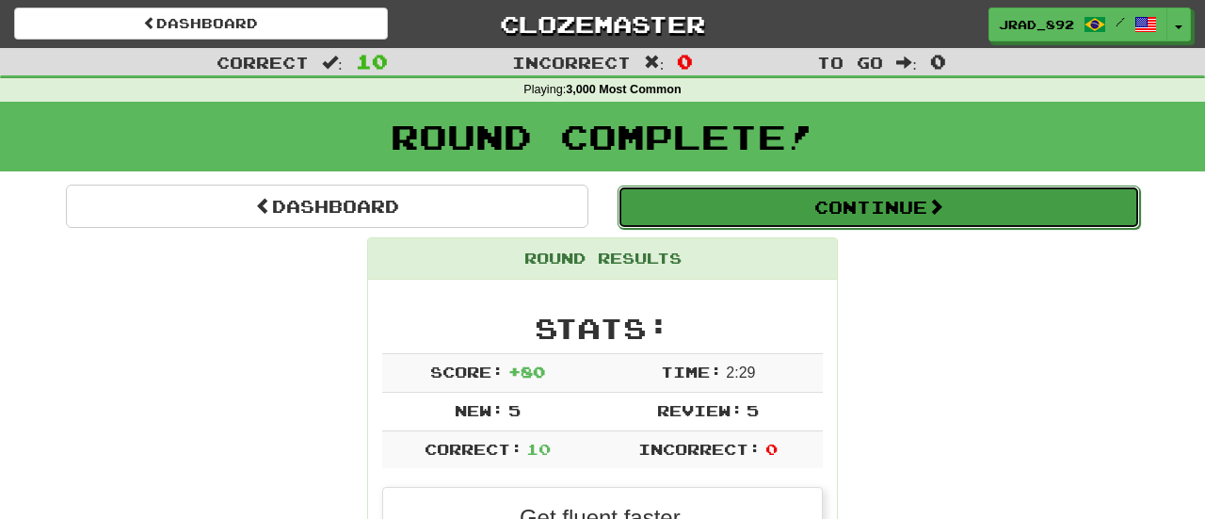
click at [819, 222] on button "Continue" at bounding box center [878, 206] width 522 height 43
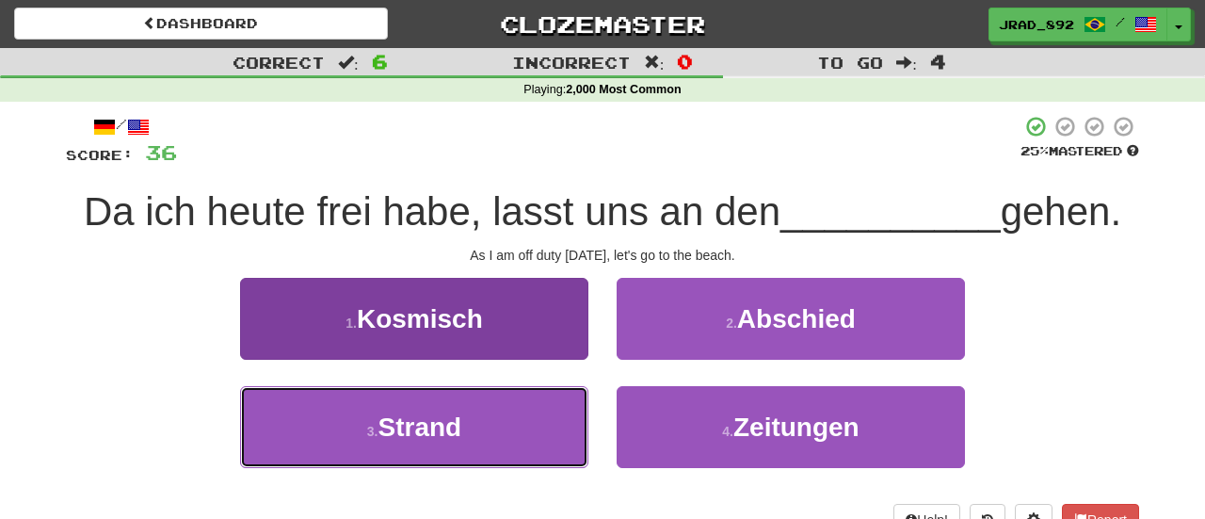
click at [519, 417] on button "3 . Strand" at bounding box center [414, 427] width 348 height 82
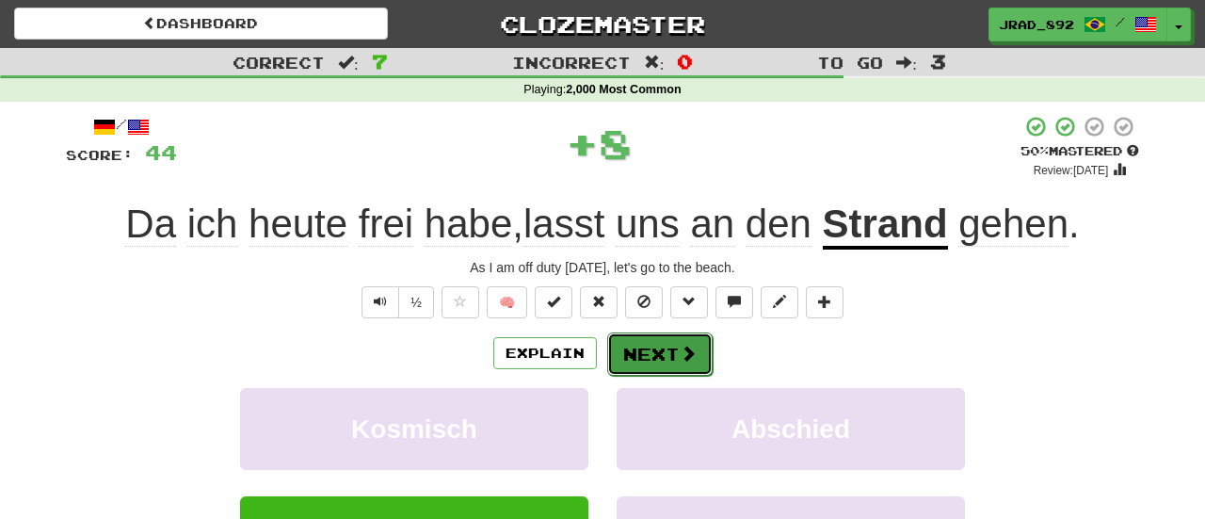
click at [666, 359] on button "Next" at bounding box center [659, 353] width 105 height 43
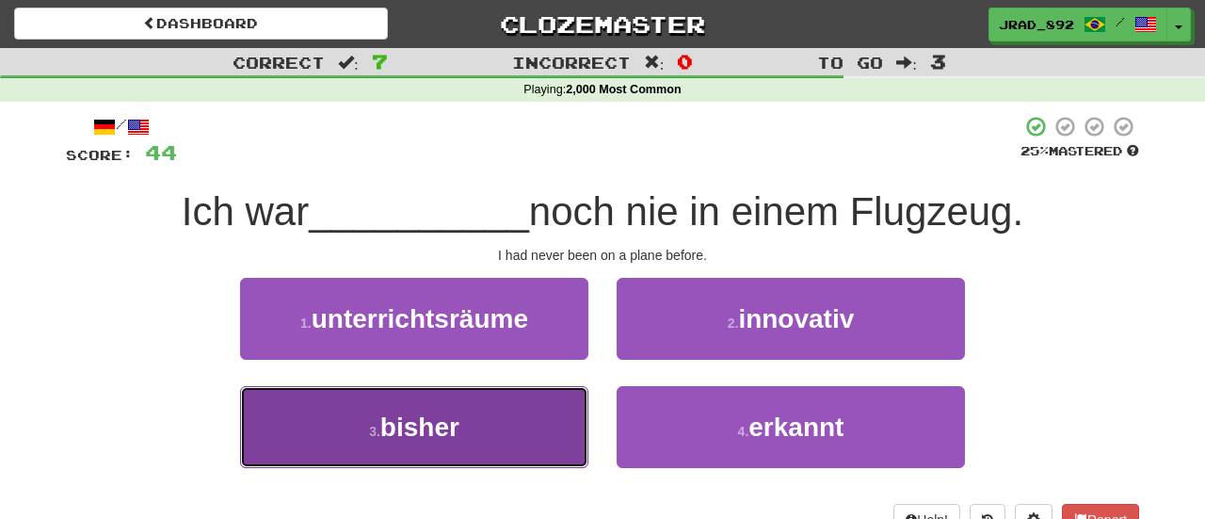
click at [375, 424] on small "3 ." at bounding box center [374, 431] width 11 height 15
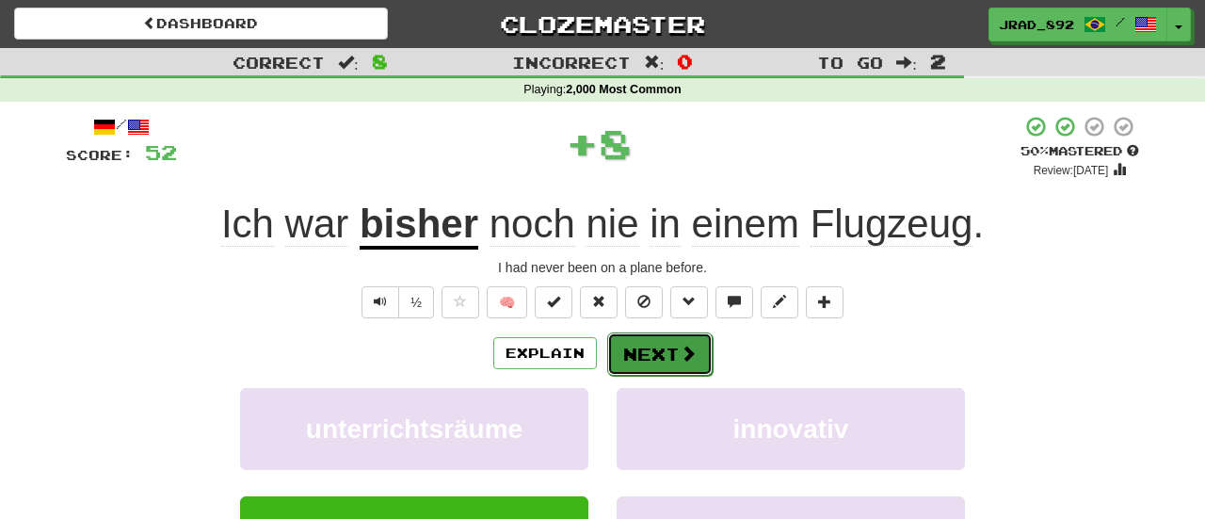
click at [622, 360] on button "Next" at bounding box center [659, 353] width 105 height 43
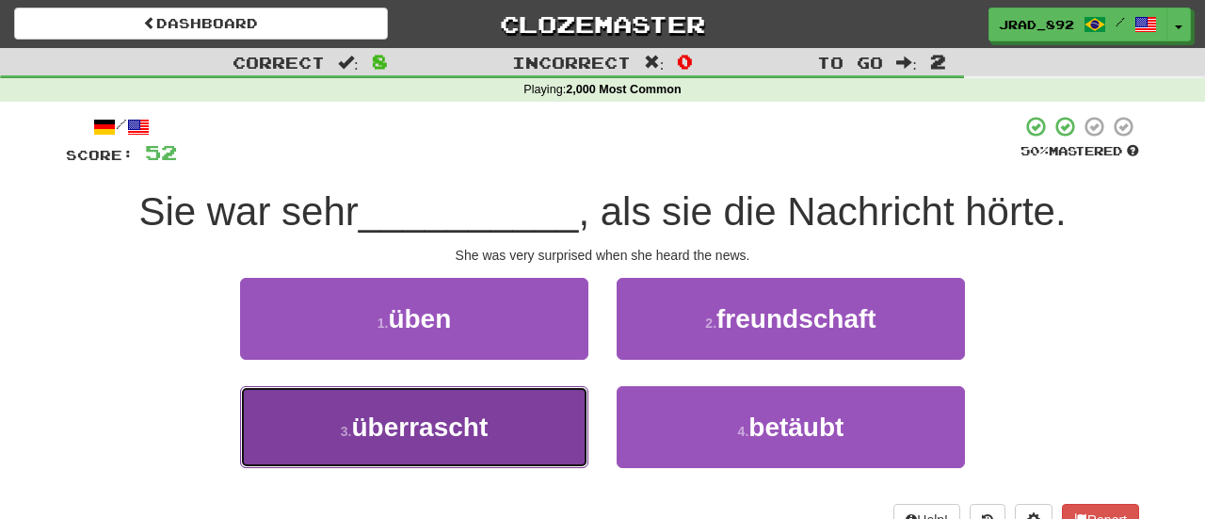
click at [431, 440] on button "3 . überrascht" at bounding box center [414, 427] width 348 height 82
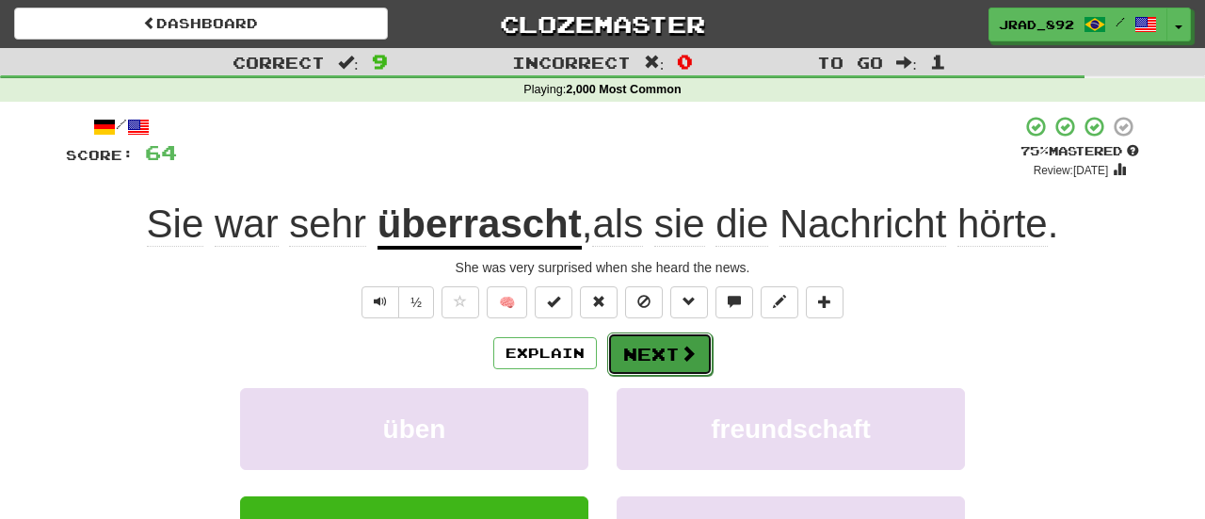
click at [664, 352] on button "Next" at bounding box center [659, 353] width 105 height 43
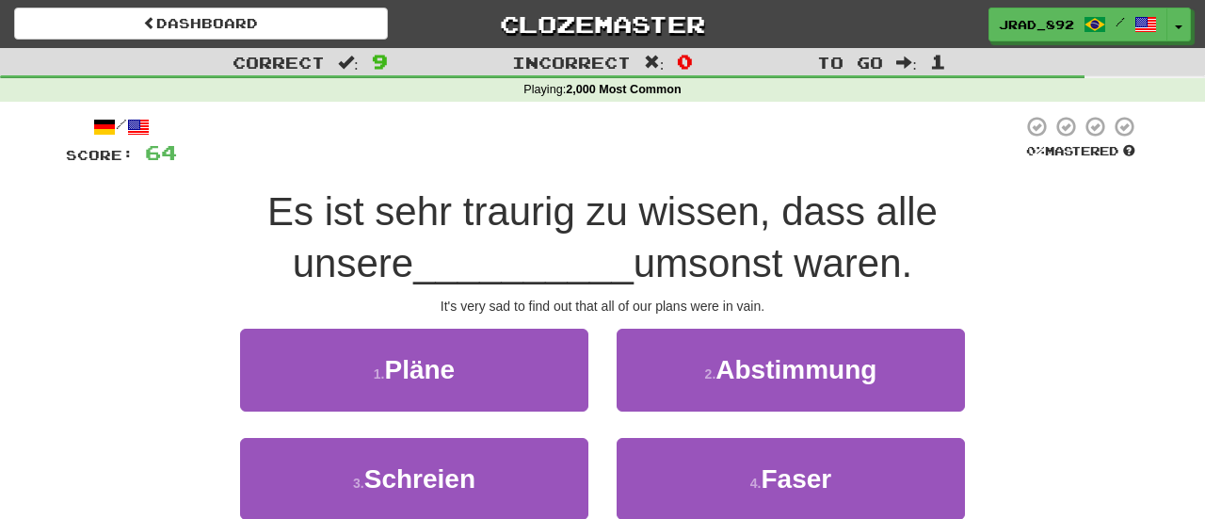
drag, startPoint x: 225, startPoint y: 216, endPoint x: 782, endPoint y: 267, distance: 559.6
click at [782, 267] on div "Es ist sehr traurig zu wissen, dass alle unsere __________ umsonst waren." at bounding box center [602, 237] width 1073 height 103
click at [782, 268] on div "Es ist sehr traurig zu wissen, dass alle unsere __________ umsonst waren." at bounding box center [602, 237] width 1073 height 103
click at [357, 281] on div "Es ist sehr traurig zu wissen, dass alle unsere __________ umsonst waren." at bounding box center [602, 237] width 1073 height 103
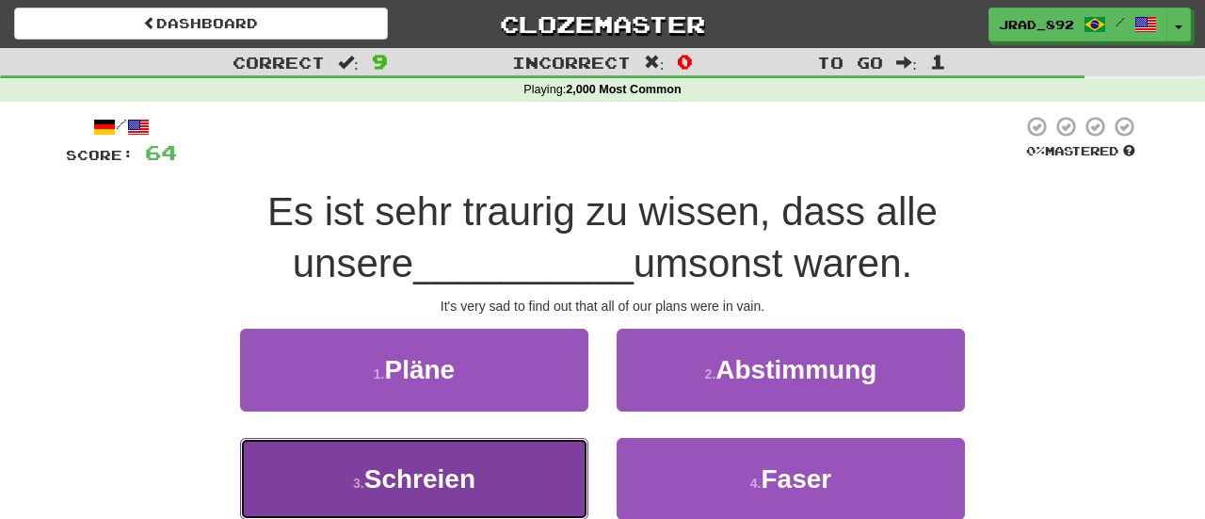
click at [471, 481] on span "Schreien" at bounding box center [419, 478] width 111 height 29
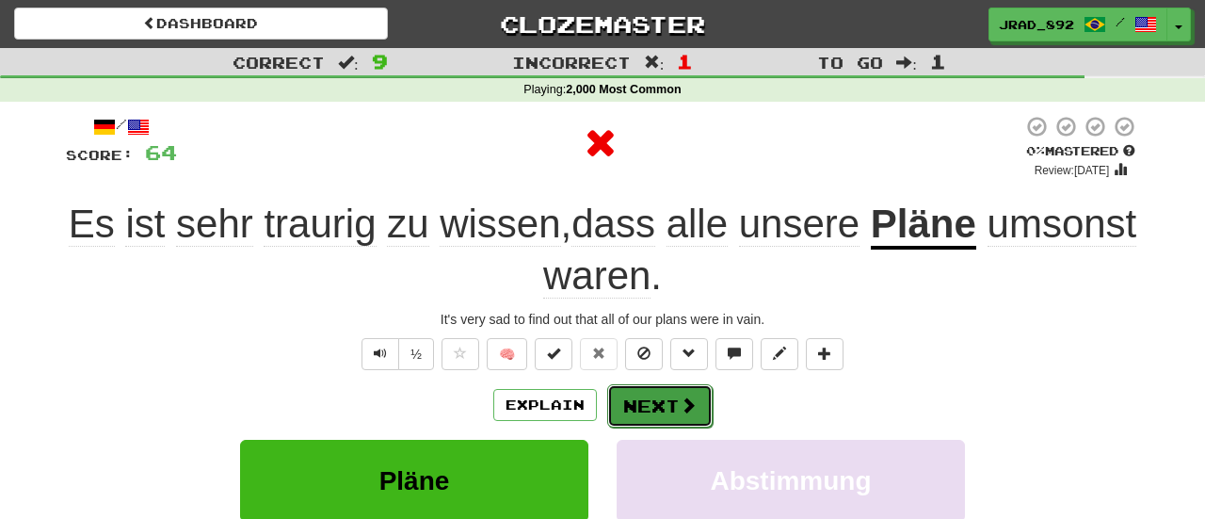
click at [674, 399] on button "Next" at bounding box center [659, 405] width 105 height 43
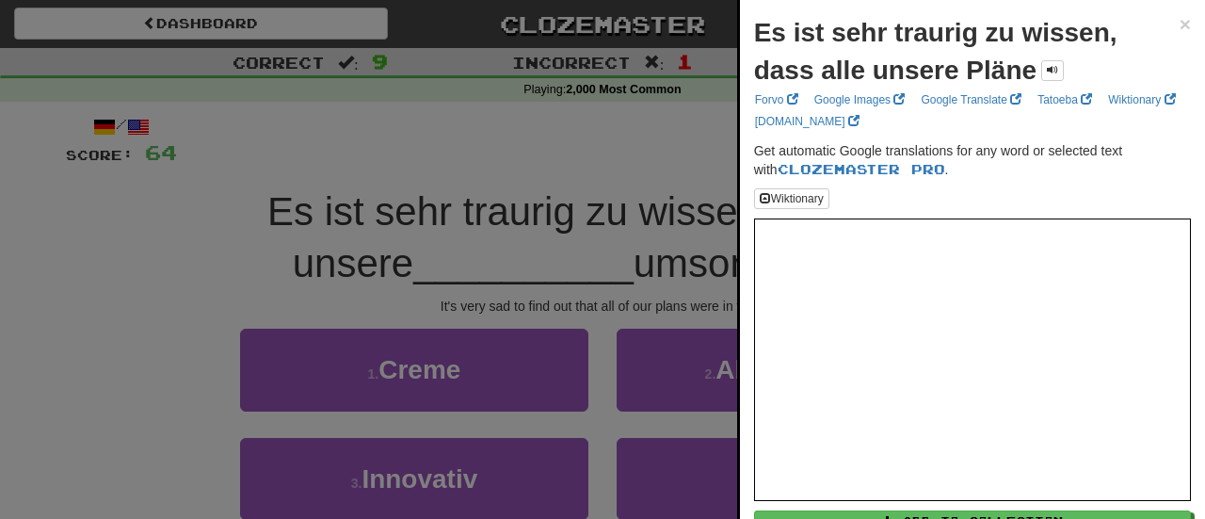
click at [685, 470] on div at bounding box center [602, 259] width 1205 height 519
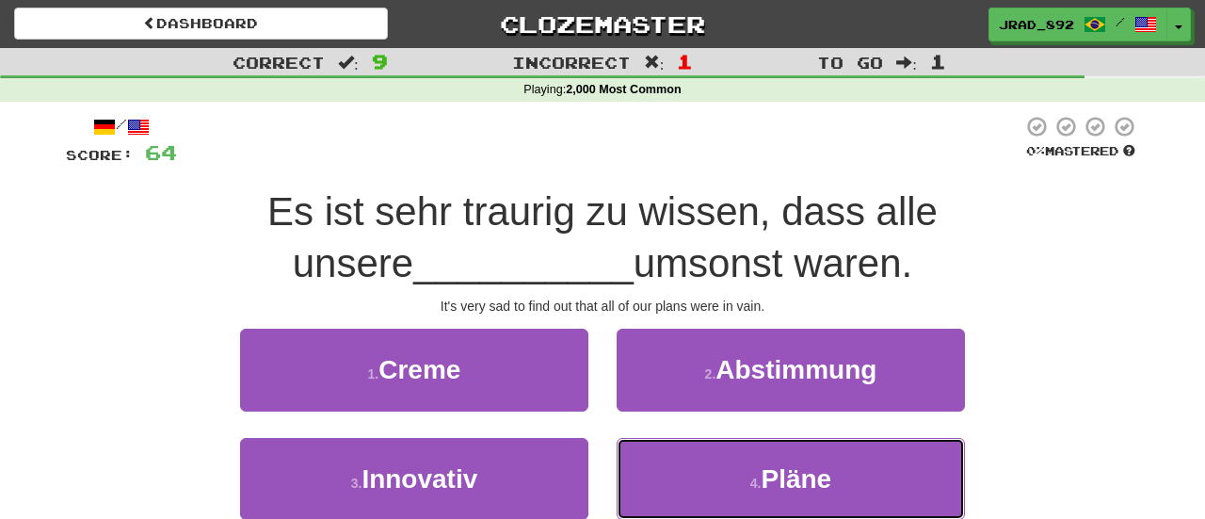
click at [689, 475] on button "4 . Pläne" at bounding box center [790, 479] width 348 height 82
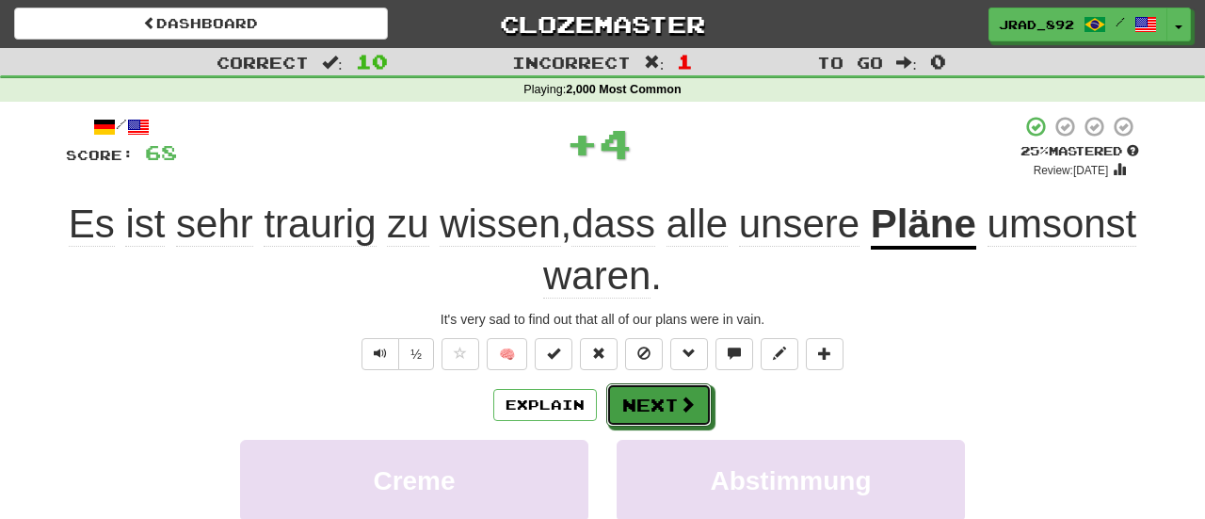
click at [657, 416] on button "Next" at bounding box center [658, 404] width 105 height 43
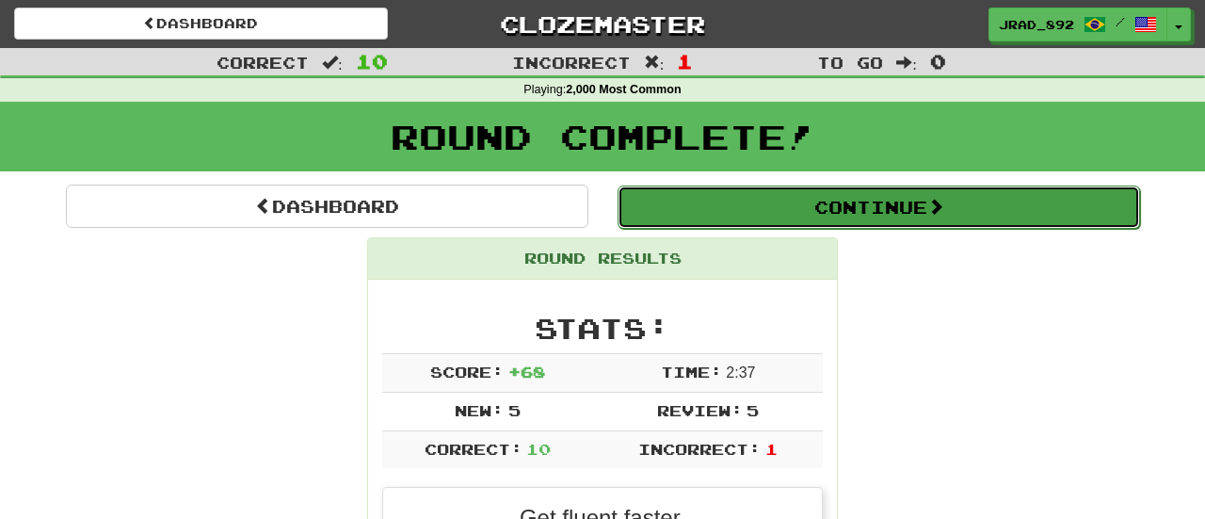
click at [831, 210] on button "Continue" at bounding box center [878, 206] width 522 height 43
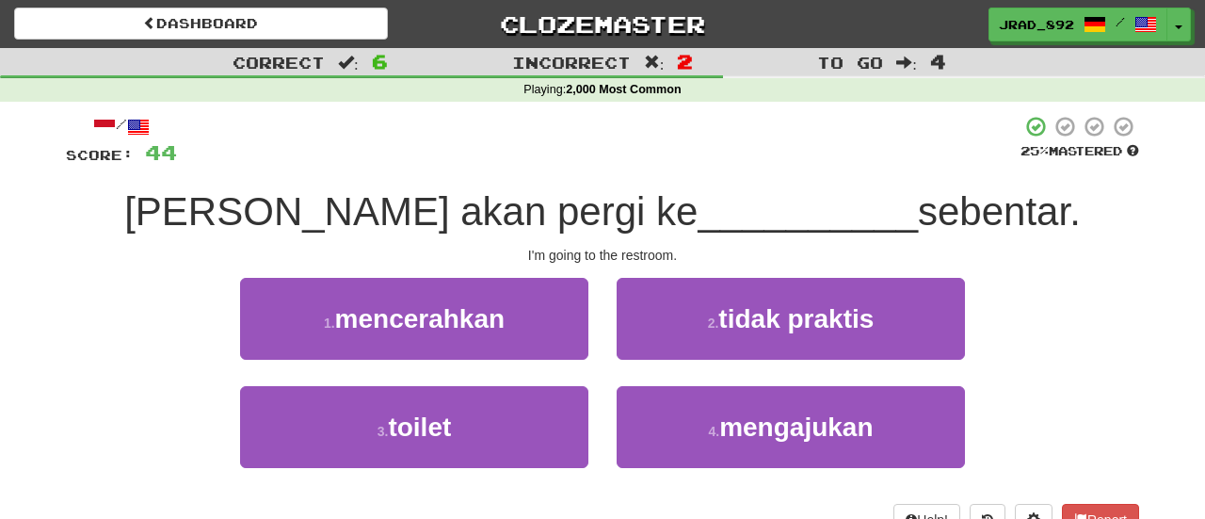
scroll to position [29, 0]
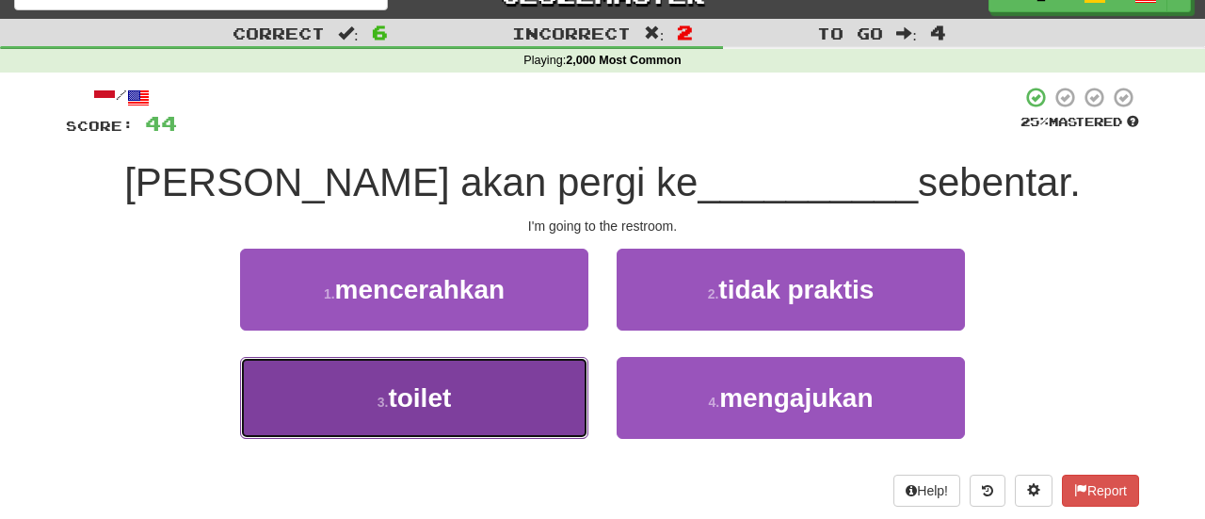
click at [451, 395] on span "toilet" at bounding box center [419, 397] width 63 height 29
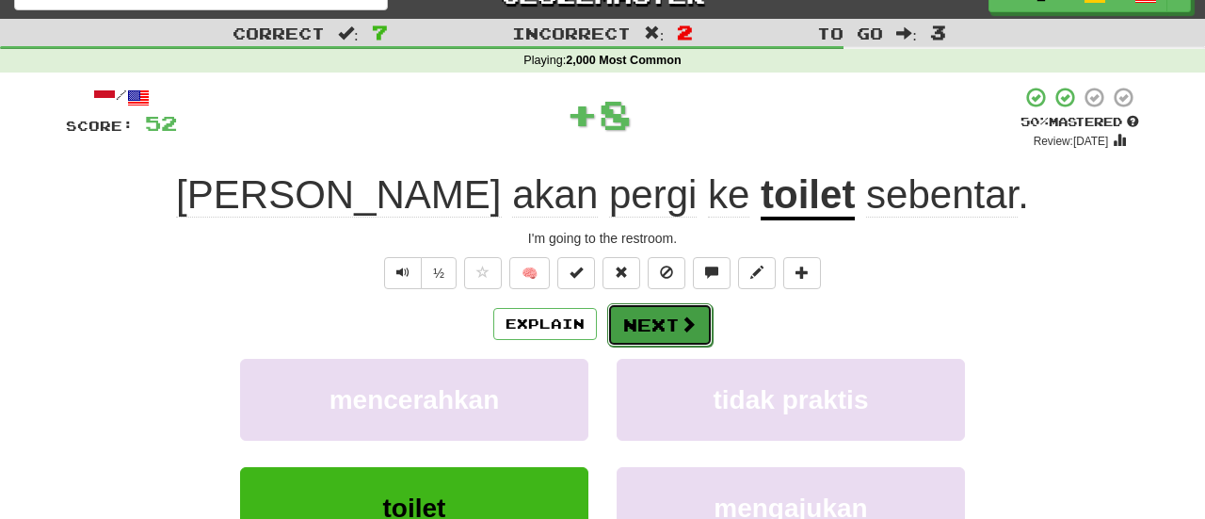
click at [647, 331] on button "Next" at bounding box center [659, 324] width 105 height 43
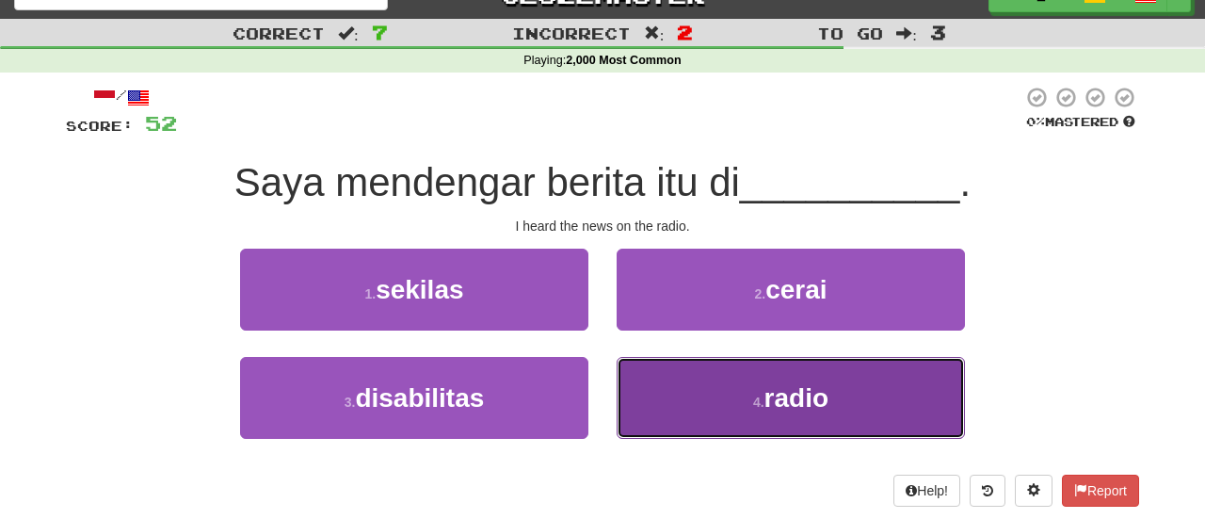
click at [719, 404] on button "4 . radio" at bounding box center [790, 398] width 348 height 82
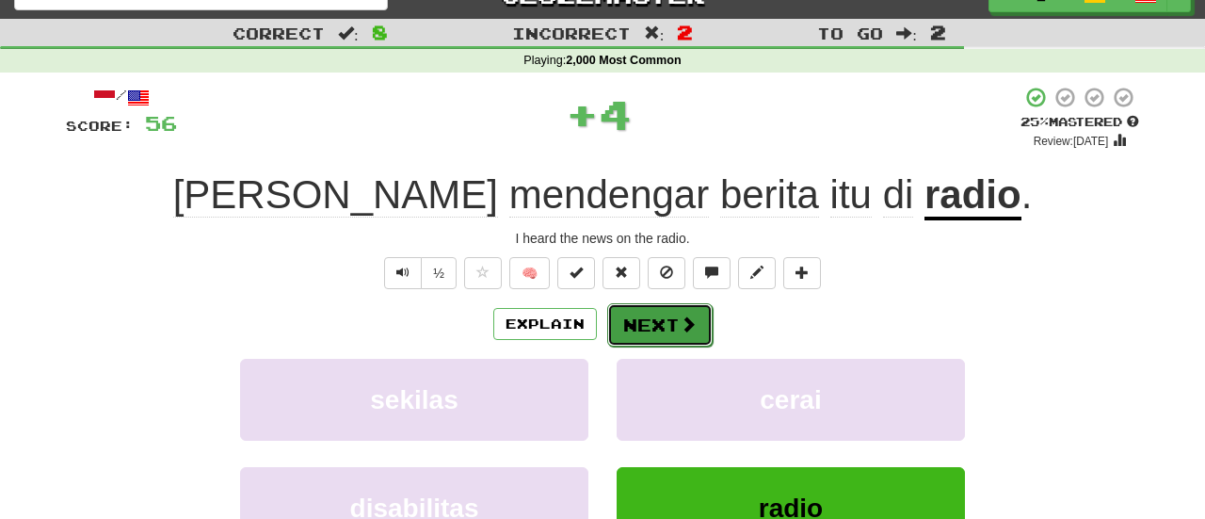
click at [664, 322] on button "Next" at bounding box center [659, 324] width 105 height 43
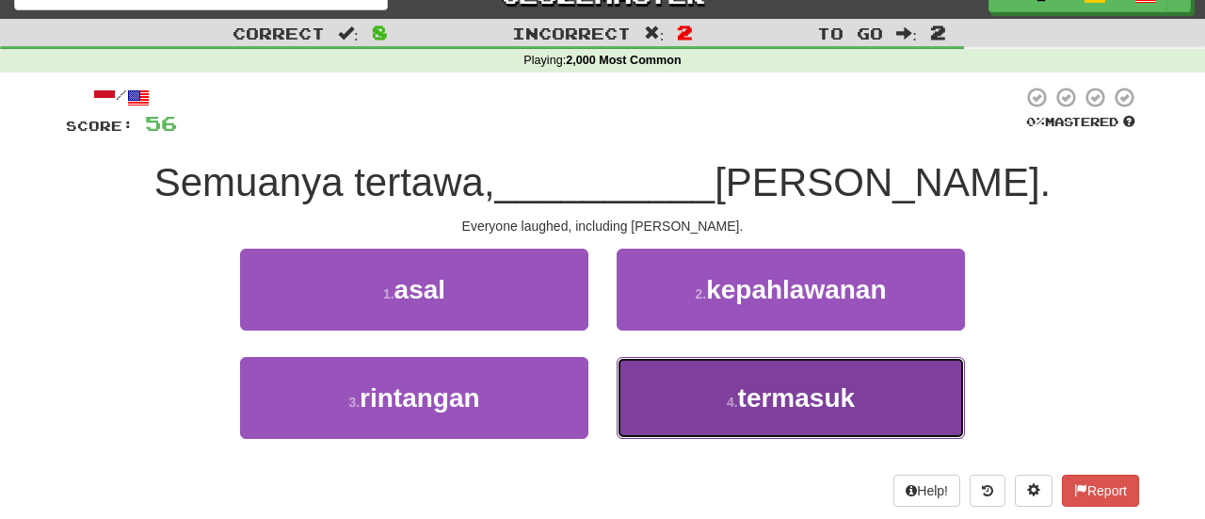
click at [792, 395] on span "termasuk" at bounding box center [797, 397] width 118 height 29
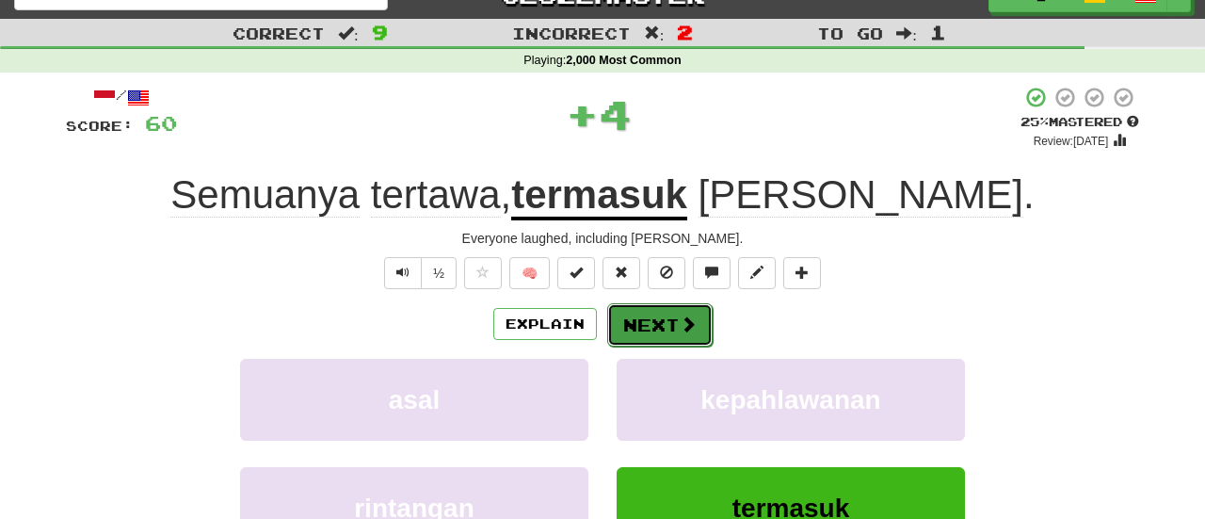
click at [650, 319] on button "Next" at bounding box center [659, 324] width 105 height 43
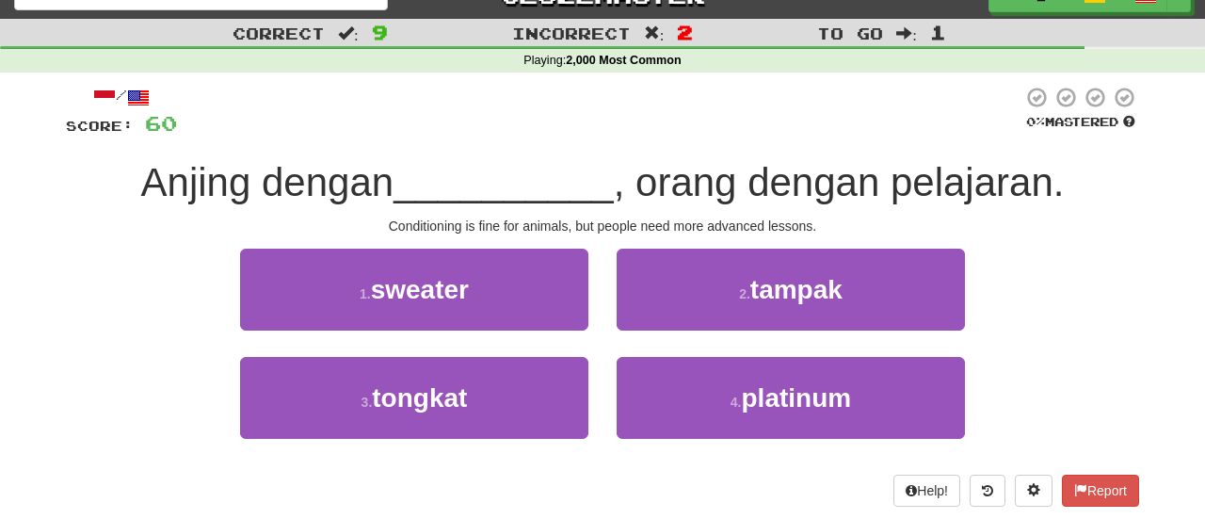
click at [796, 135] on div at bounding box center [599, 112] width 845 height 52
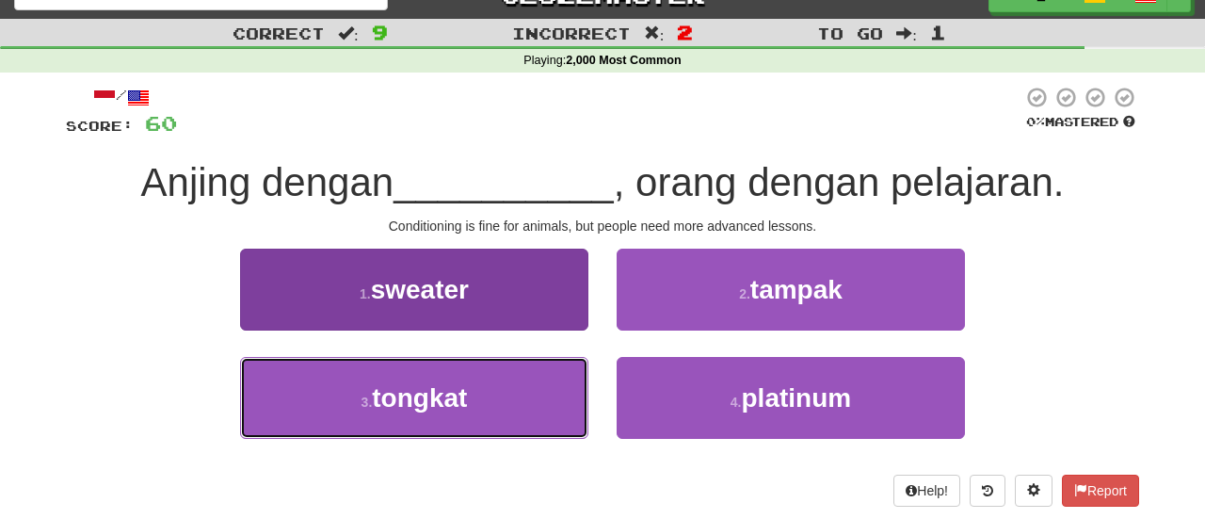
drag, startPoint x: 448, startPoint y: 405, endPoint x: 513, endPoint y: 405, distance: 64.9
click at [450, 405] on span "tongkat" at bounding box center [419, 397] width 95 height 29
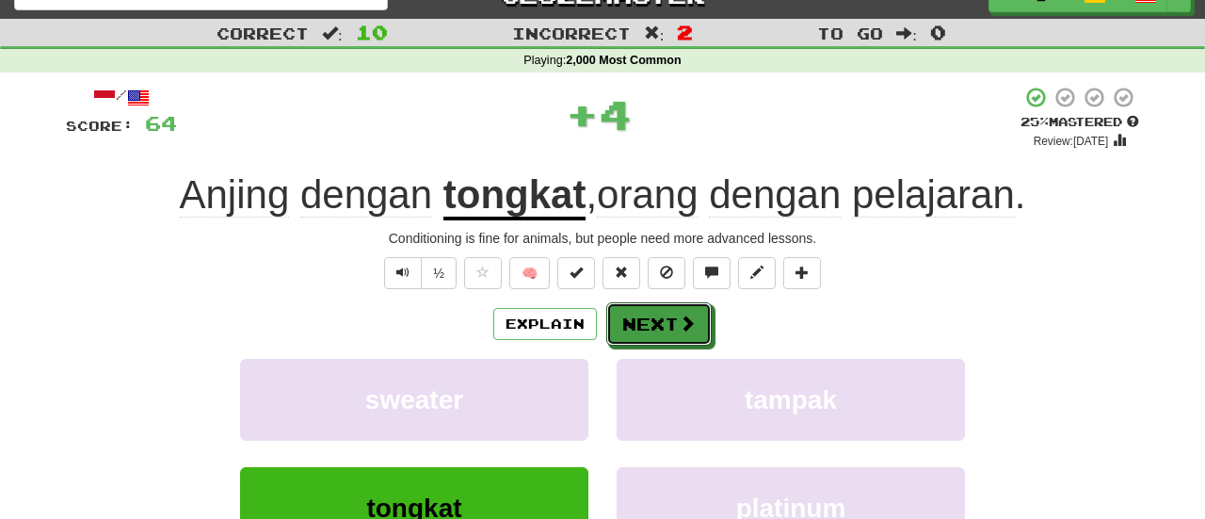
click at [679, 321] on button "Next" at bounding box center [658, 323] width 105 height 43
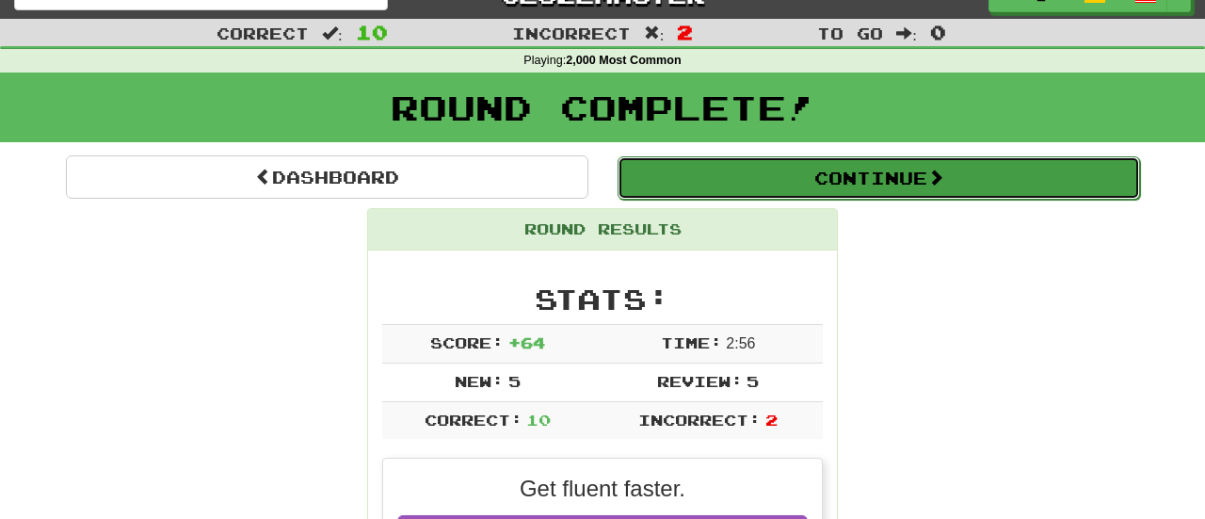
click at [881, 181] on button "Continue" at bounding box center [878, 177] width 522 height 43
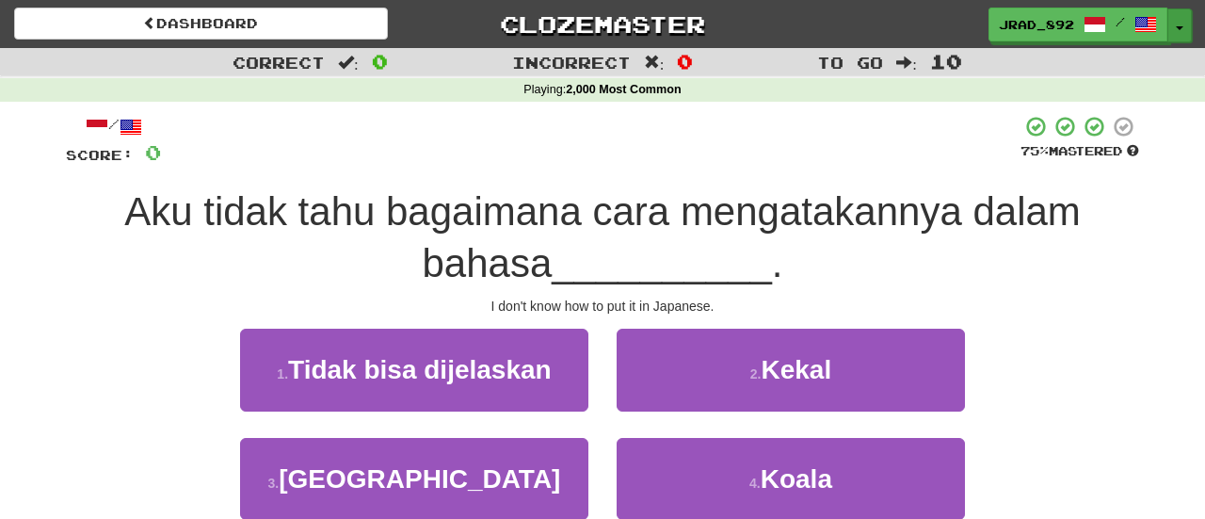
click at [1180, 30] on button "Toggle Dropdown" at bounding box center [1179, 25] width 24 height 34
